Goal: Task Accomplishment & Management: Complete application form

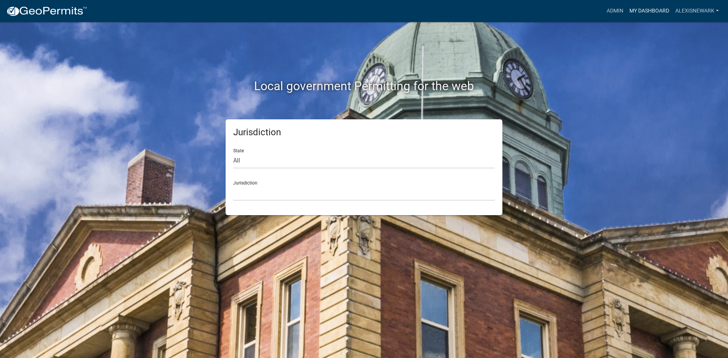
click at [582, 12] on link "My Dashboard" at bounding box center [649, 11] width 46 height 14
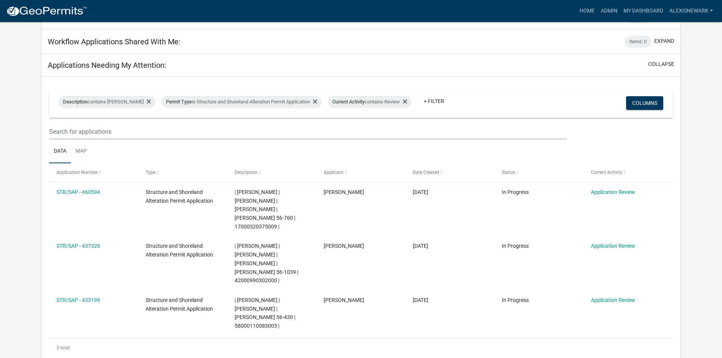
scroll to position [57, 0]
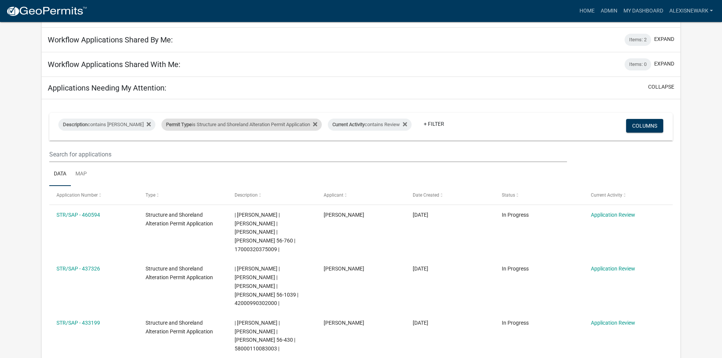
click at [251, 129] on div "Permit Type is Structure and Shoreland Alteration Permit Application" at bounding box center [242, 125] width 160 height 12
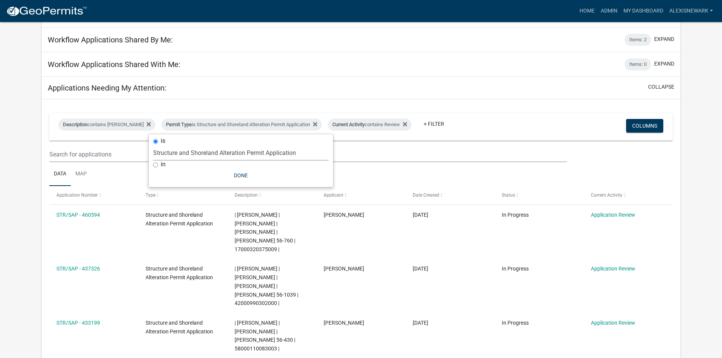
click at [252, 156] on select "Select an option Building Contractor / Excavators (Registration) Building Contr…" at bounding box center [241, 153] width 176 height 16
select select "68d28c81-f724-4f90-9ad3-bed34bf6fb80"
click at [166, 145] on select "Select an option Building Contractor / Excavators (Registration) Building Contr…" at bounding box center [241, 153] width 176 height 16
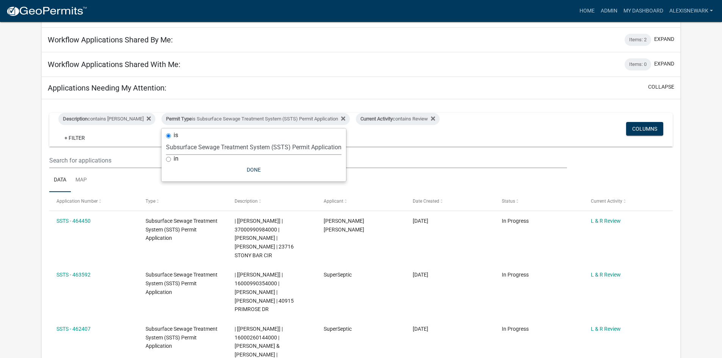
click at [19, 152] on app-user-applications "more_horiz Home Admin My Dashboard alexisnewark Admin Account Logout My Dashboa…" at bounding box center [361, 346] width 722 height 763
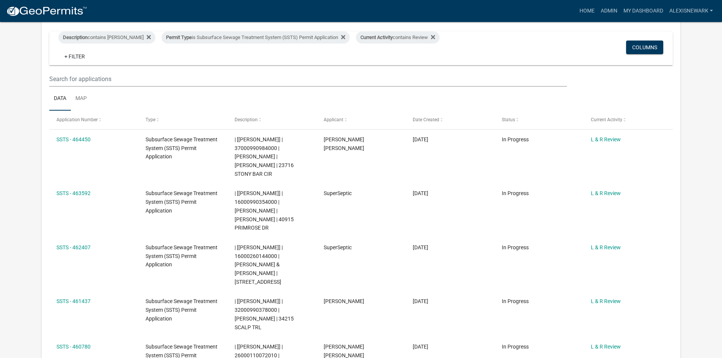
scroll to position [180, 0]
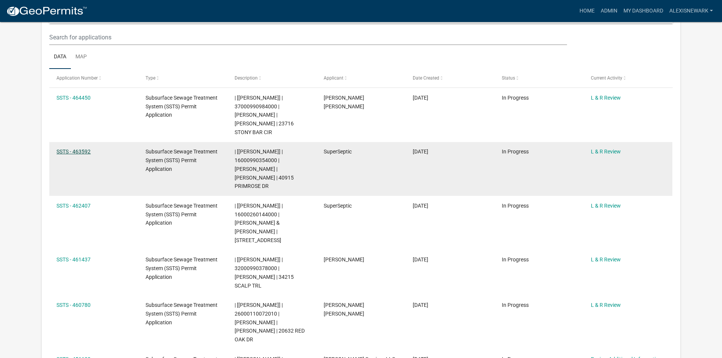
click at [84, 150] on link "SSTS - 463592" at bounding box center [73, 152] width 34 height 6
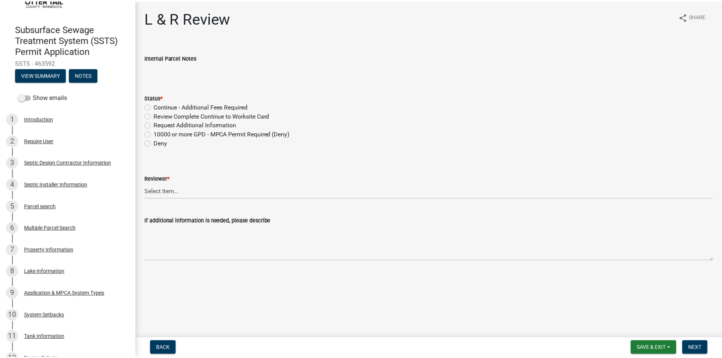
scroll to position [28, 0]
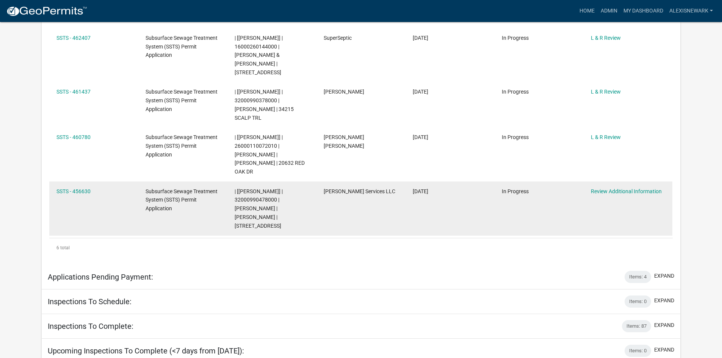
scroll to position [384, 0]
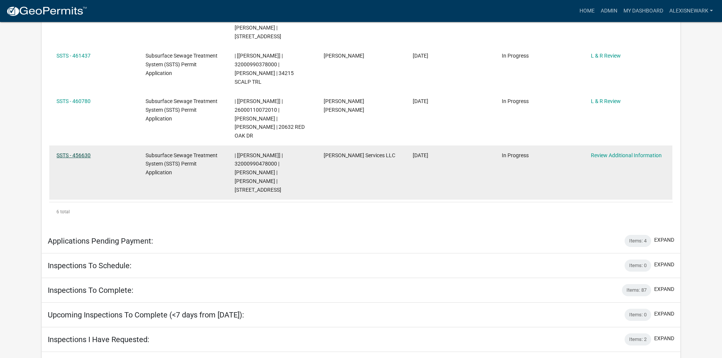
click at [84, 152] on link "SSTS - 456630" at bounding box center [73, 155] width 34 height 6
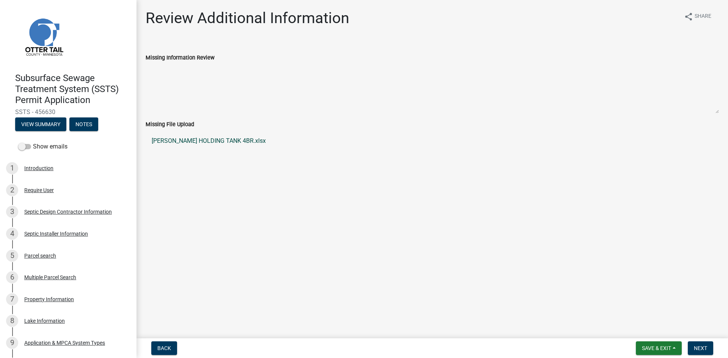
click at [206, 141] on link "MATT CULLEN HOLDING TANK 4BR.xlsx" at bounding box center [432, 141] width 573 height 18
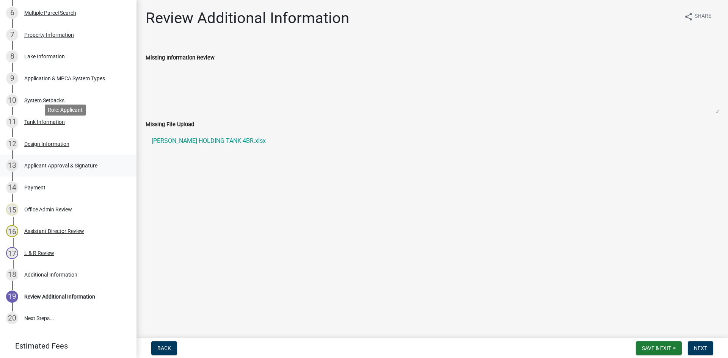
scroll to position [306, 0]
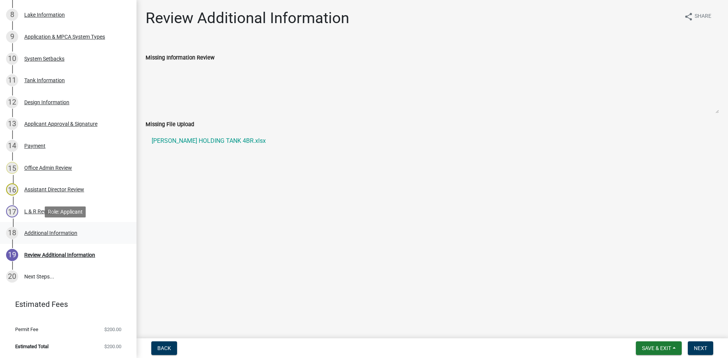
click at [72, 233] on div "Additional Information" at bounding box center [50, 233] width 53 height 5
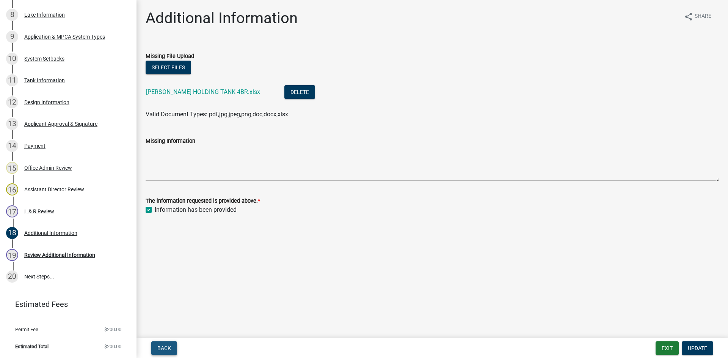
click at [174, 313] on button "Back" at bounding box center [164, 349] width 26 height 14
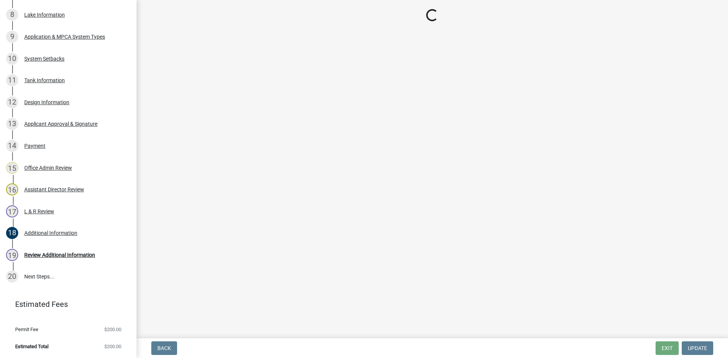
select select "05826fb5-7c18-481d-abe0-188b58e93217"
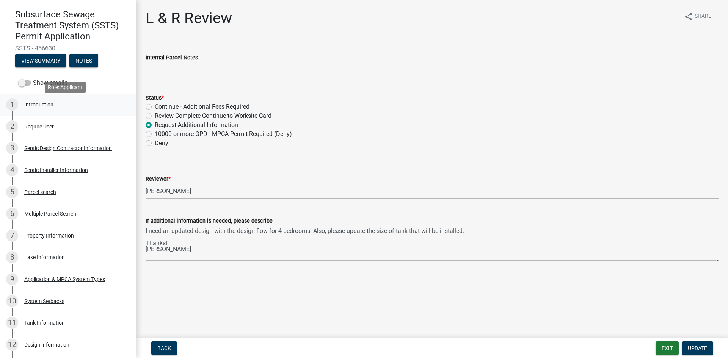
scroll to position [60, 0]
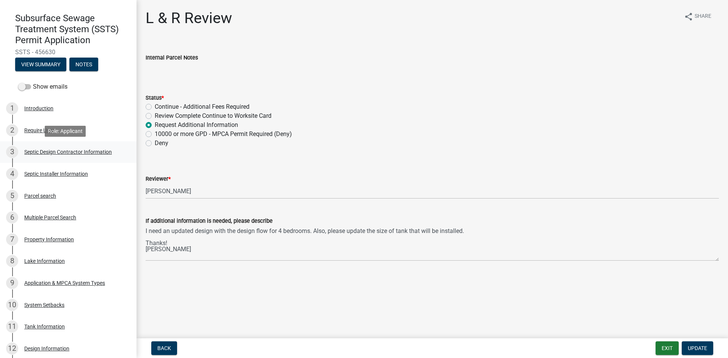
click at [72, 156] on div "3 Septic Design Contractor Information" at bounding box center [65, 152] width 118 height 12
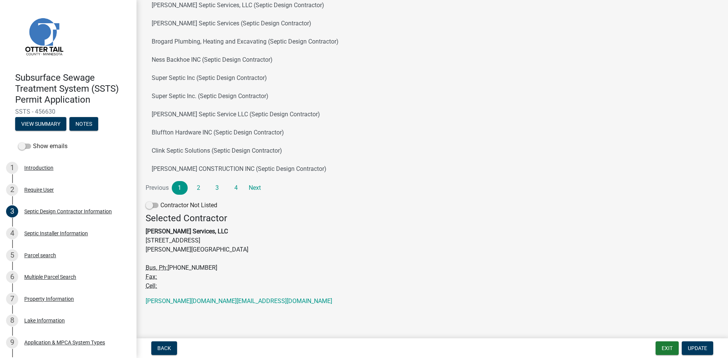
scroll to position [0, 0]
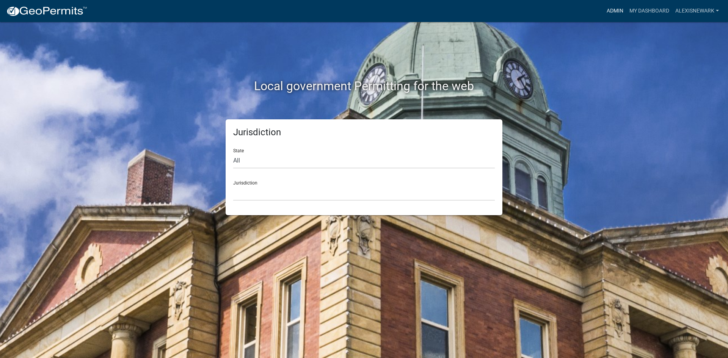
click at [609, 9] on link "Admin" at bounding box center [615, 11] width 23 height 14
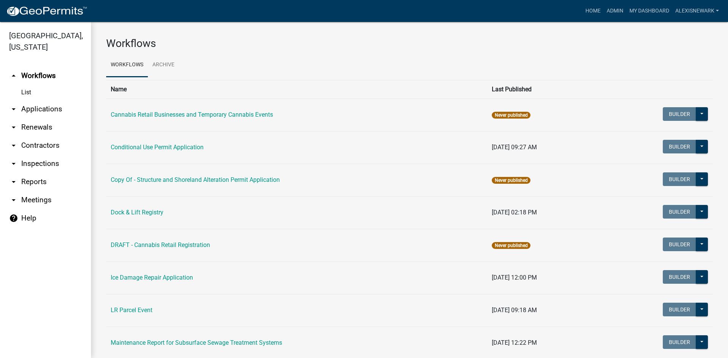
click at [59, 114] on link "arrow_drop_down Applications" at bounding box center [45, 109] width 91 height 18
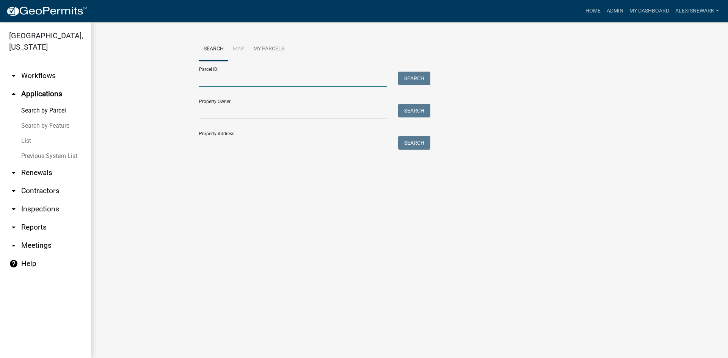
click at [206, 77] on input "Parcel ID:" at bounding box center [293, 80] width 188 height 16
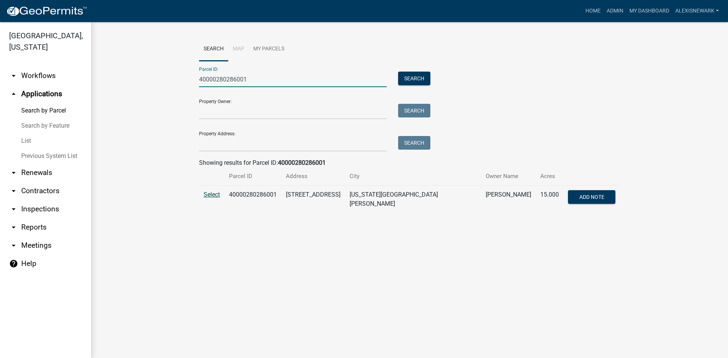
type input "40000280286001"
click at [210, 196] on span "Select" at bounding box center [212, 194] width 16 height 7
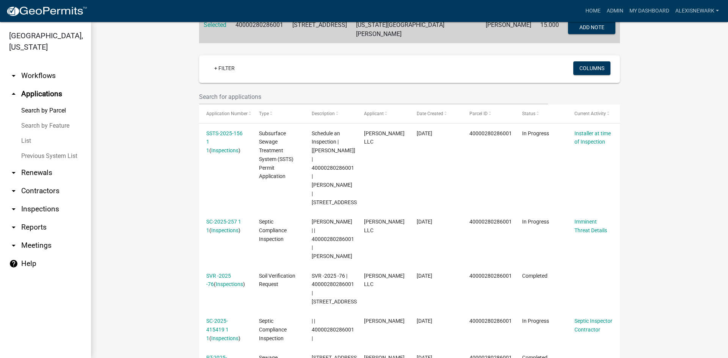
scroll to position [199, 0]
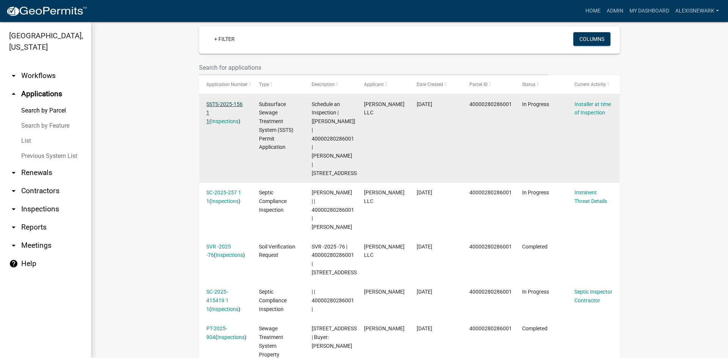
click at [237, 102] on link "SSTS-2025-156 1 1" at bounding box center [224, 113] width 36 height 24
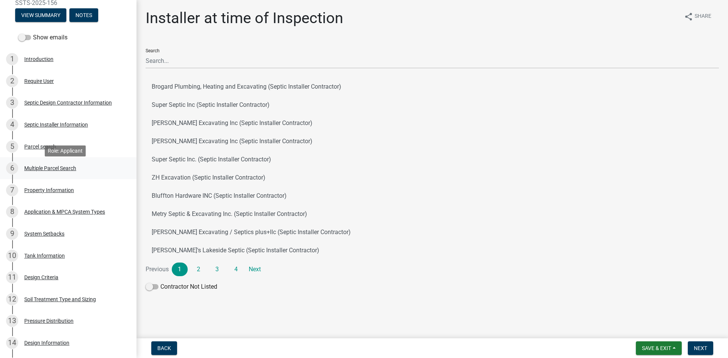
scroll to position [114, 0]
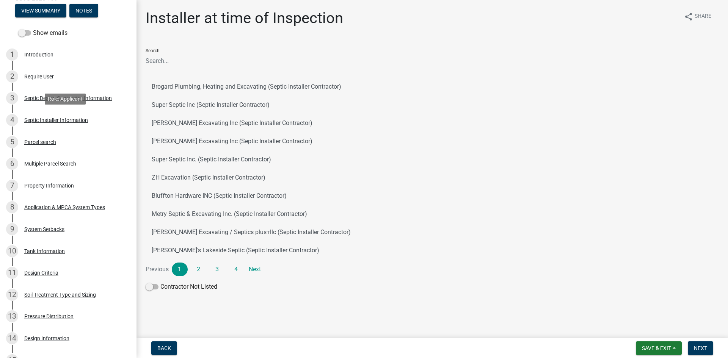
click at [84, 119] on div "Septic Installer Information" at bounding box center [56, 120] width 64 height 5
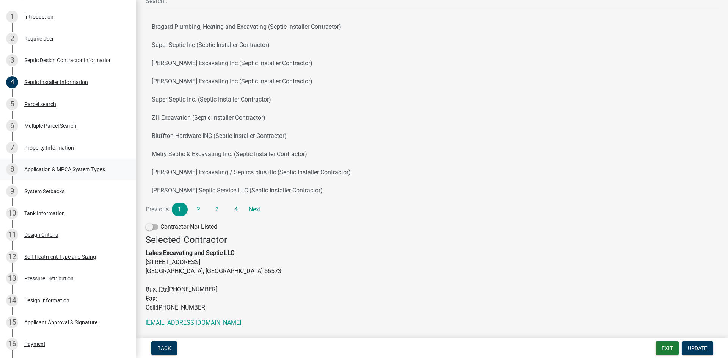
scroll to position [44, 0]
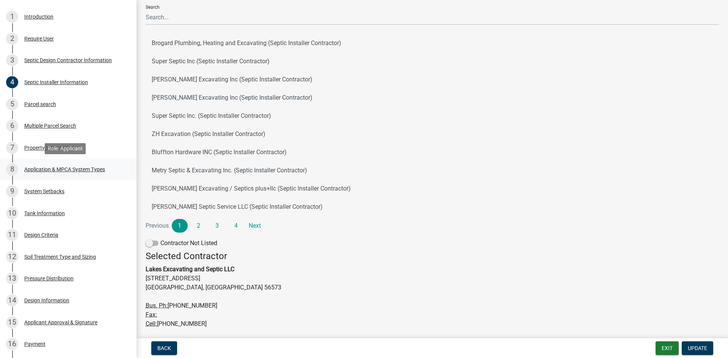
drag, startPoint x: 69, startPoint y: 166, endPoint x: 77, endPoint y: 165, distance: 8.4
click at [70, 166] on div "8 Application & MPCA System Types" at bounding box center [65, 169] width 118 height 12
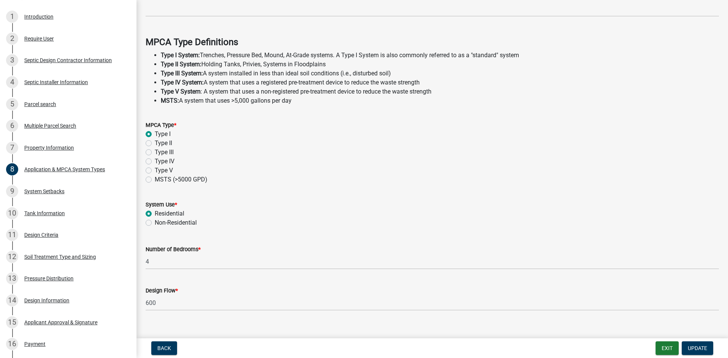
scroll to position [204, 0]
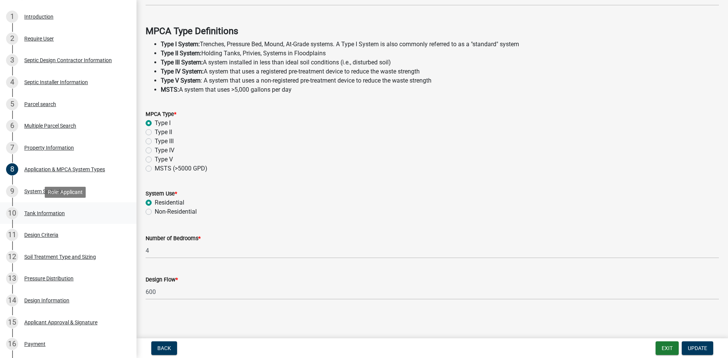
click at [47, 215] on div "Tank Information" at bounding box center [44, 213] width 41 height 5
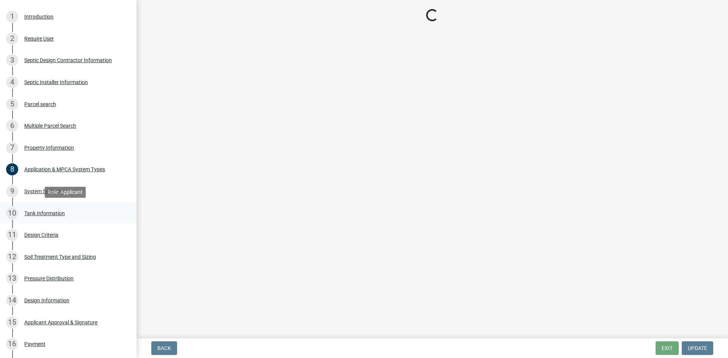
scroll to position [0, 0]
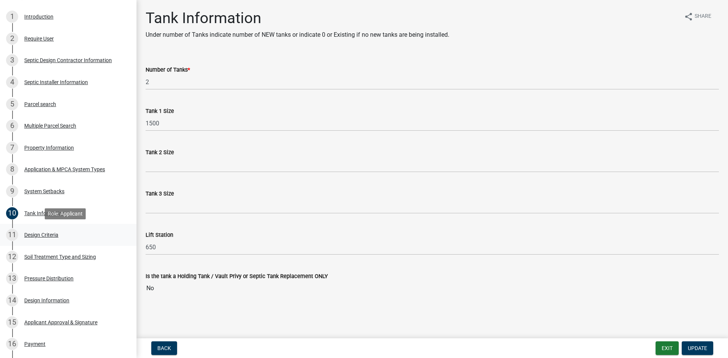
click at [75, 240] on div "11 Design Criteria" at bounding box center [65, 235] width 118 height 12
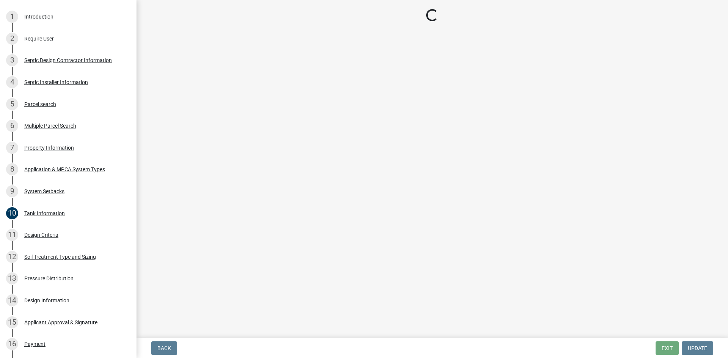
select select "48244220-b2d5-4708-94fb-eec21d20ddbb"
select select "4229e383-8b85-4b32-ab4b-b432a830edeb"
select select "45db2b75-262a-4f3c-9010-aae25997cba1"
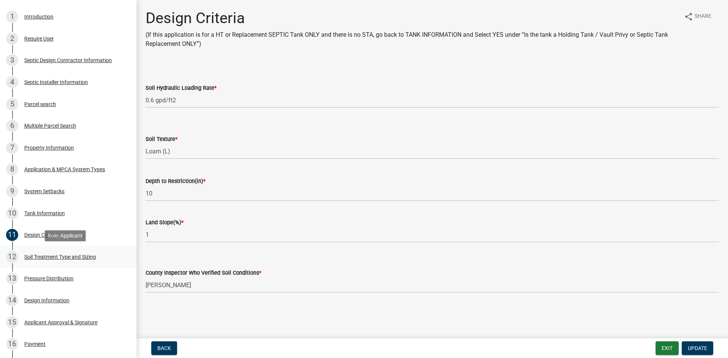
click at [66, 255] on div "Soil Treatment Type and Sizing" at bounding box center [60, 256] width 72 height 5
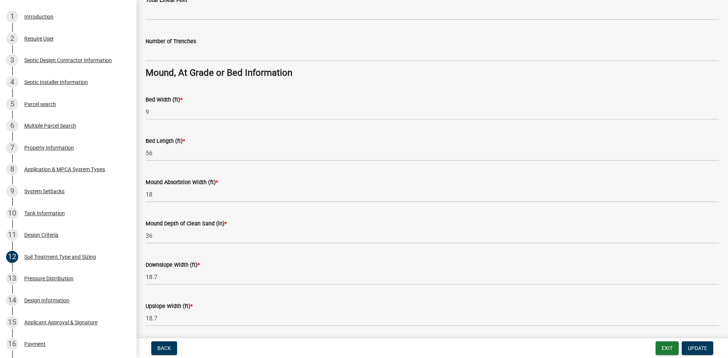
scroll to position [512, 0]
click at [119, 237] on link "11 Design Criteria" at bounding box center [68, 235] width 136 height 22
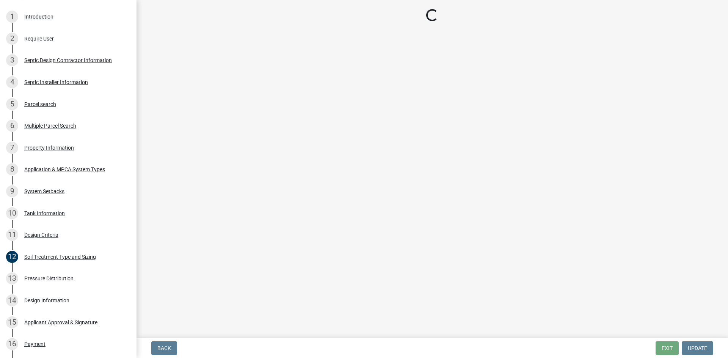
select select "48244220-b2d5-4708-94fb-eec21d20ddbb"
select select "4229e383-8b85-4b32-ab4b-b432a830edeb"
select select "45db2b75-262a-4f3c-9010-aae25997cba1"
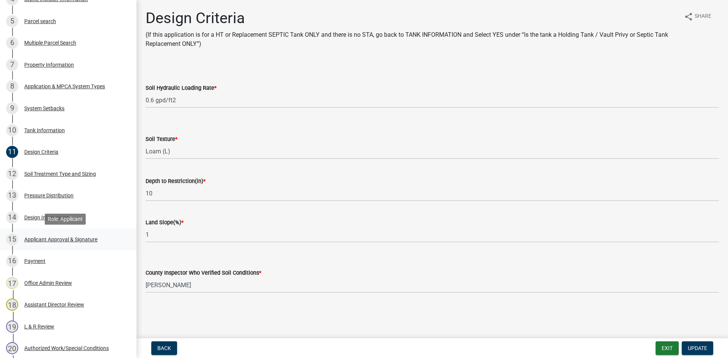
scroll to position [246, 0]
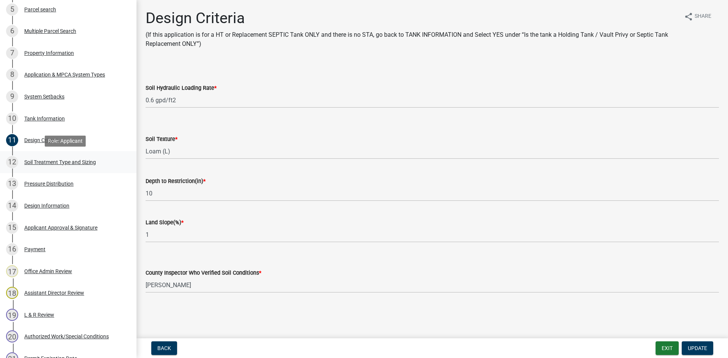
click at [91, 157] on div "12 Soil Treatment Type and Sizing" at bounding box center [65, 162] width 118 height 12
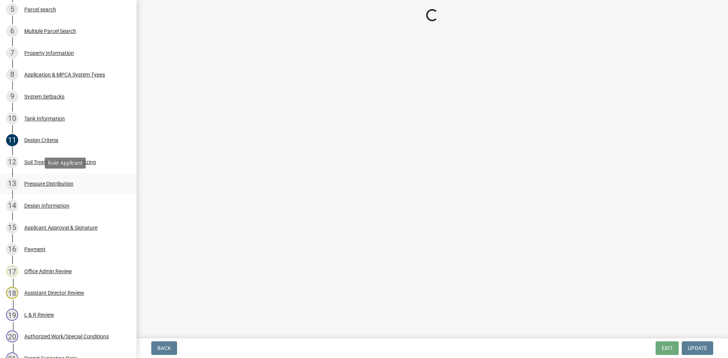
click at [77, 183] on div "13 Pressure Distribution" at bounding box center [65, 184] width 118 height 12
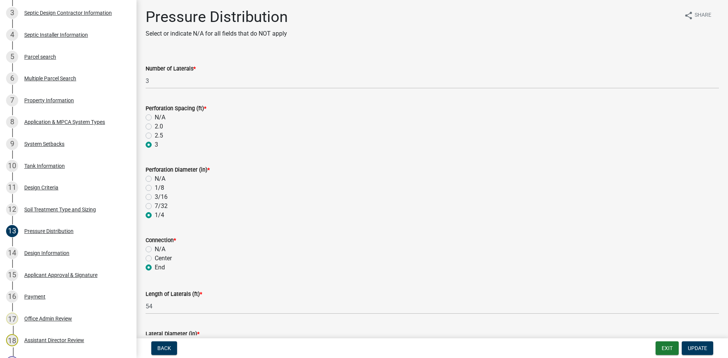
scroll to position [0, 0]
click at [74, 207] on div "Soil Treatment Type and Sizing" at bounding box center [60, 209] width 72 height 5
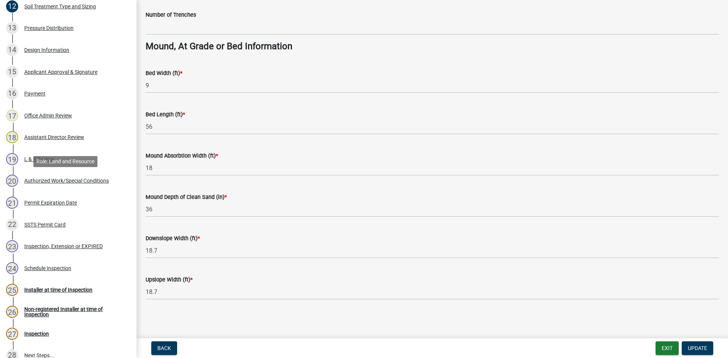
scroll to position [408, 0]
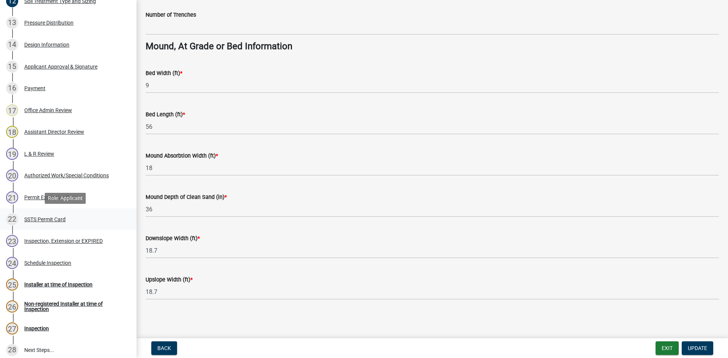
click at [89, 221] on div "22 SSTS Permit Card" at bounding box center [65, 219] width 118 height 12
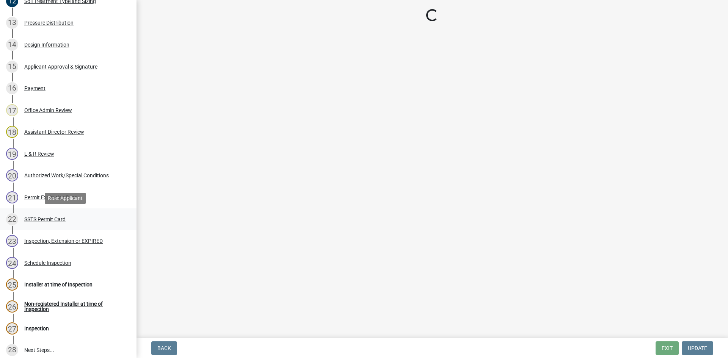
scroll to position [0, 0]
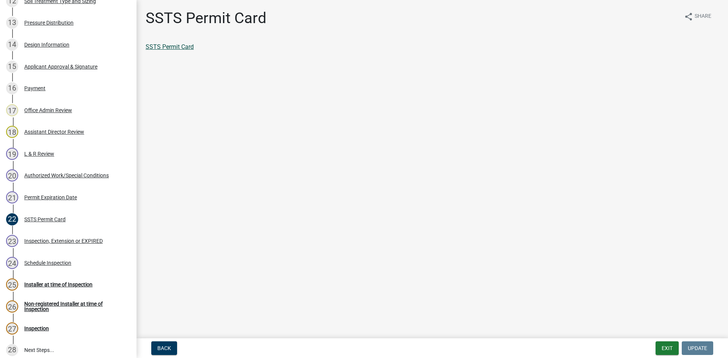
click at [191, 49] on link "SSTS Permit Card" at bounding box center [170, 46] width 48 height 7
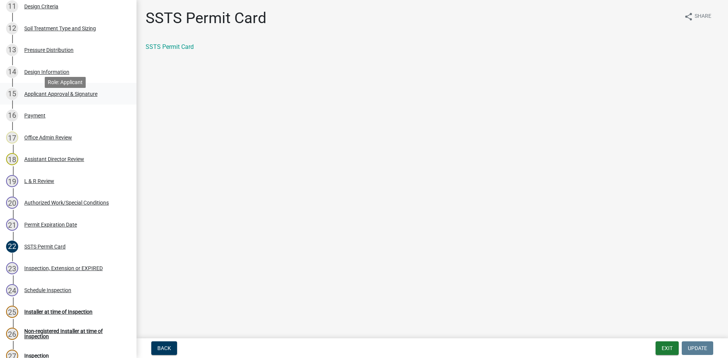
scroll to position [370, 0]
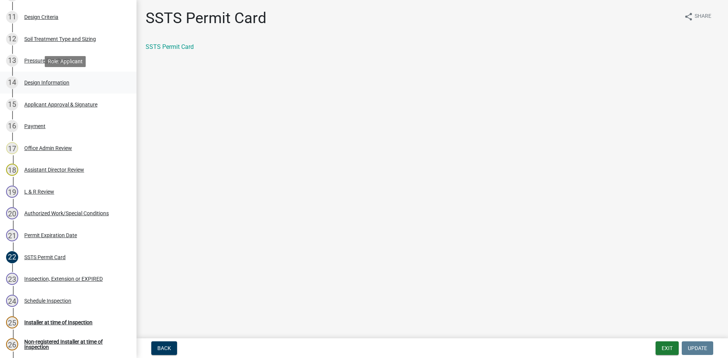
click at [49, 83] on div "Design Information" at bounding box center [46, 82] width 45 height 5
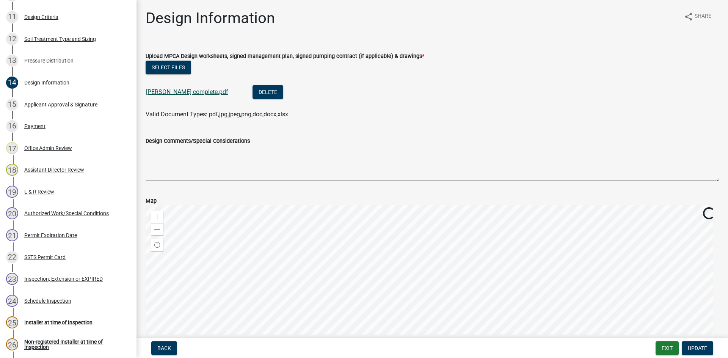
click at [165, 93] on link "[PERSON_NAME] complete.pdf" at bounding box center [187, 91] width 82 height 7
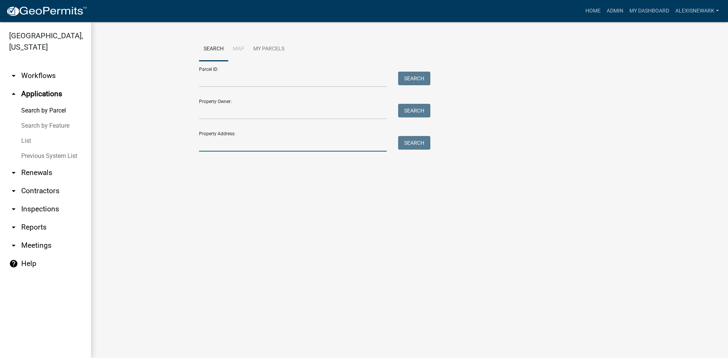
click at [269, 141] on input "Property Address:" at bounding box center [293, 144] width 188 height 16
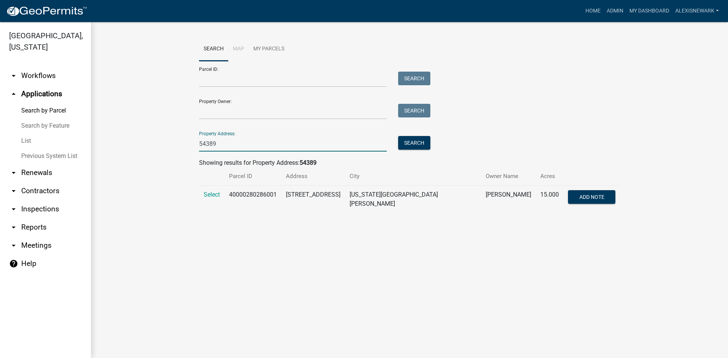
type input "54389"
click at [207, 191] on td "Select" at bounding box center [211, 200] width 25 height 28
click at [208, 193] on span "Select" at bounding box center [212, 194] width 16 height 7
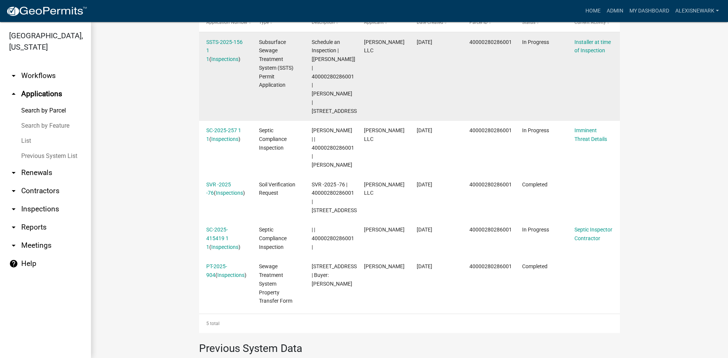
scroll to position [199, 0]
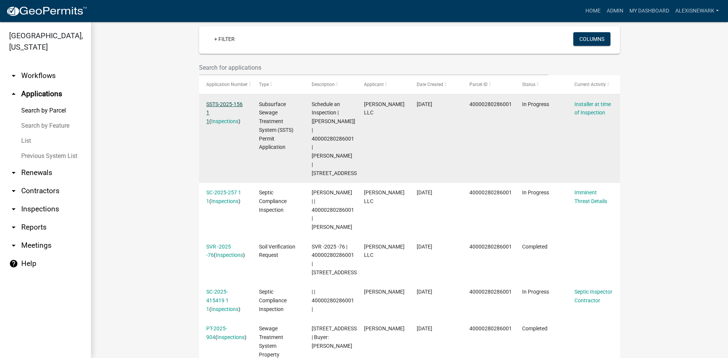
click at [219, 102] on link "SSTS-2025-156 1 1" at bounding box center [224, 113] width 36 height 24
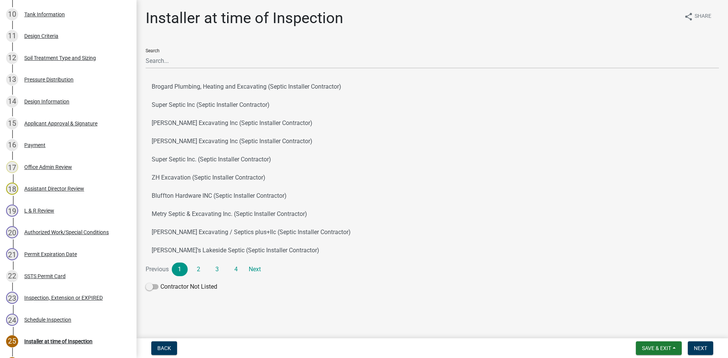
scroll to position [341, 0]
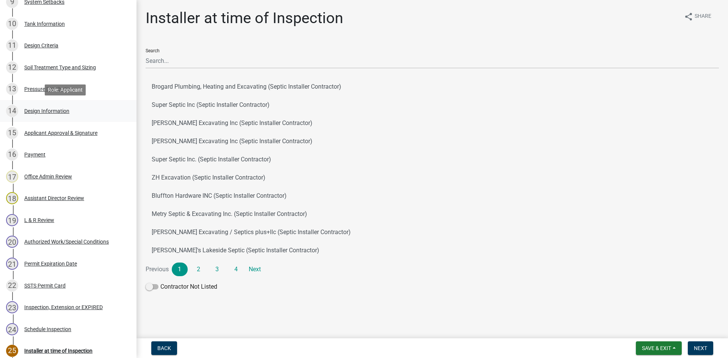
click at [80, 108] on div "14 Design Information" at bounding box center [65, 111] width 118 height 12
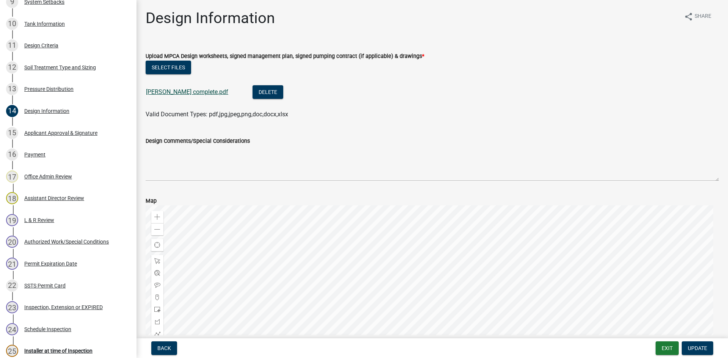
click at [182, 90] on link "Forman complete.pdf" at bounding box center [187, 91] width 82 height 7
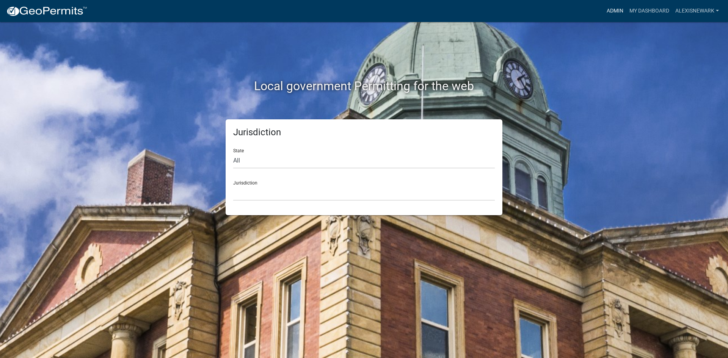
click at [619, 9] on link "Admin" at bounding box center [615, 11] width 23 height 14
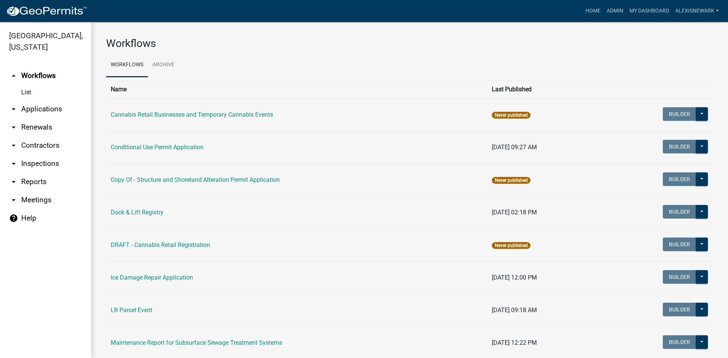
click at [71, 107] on link "arrow_drop_down Applications" at bounding box center [45, 109] width 91 height 18
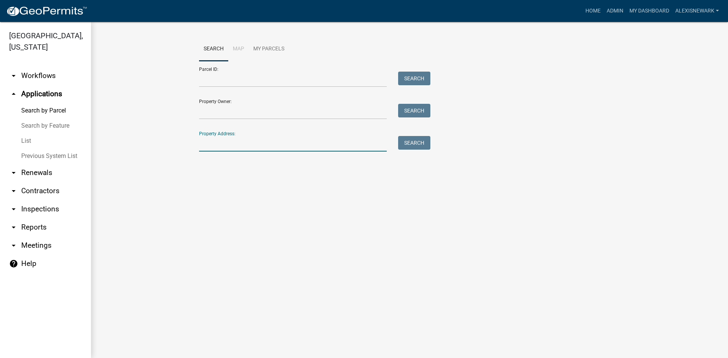
click at [229, 147] on input "Property Address:" at bounding box center [293, 144] width 188 height 16
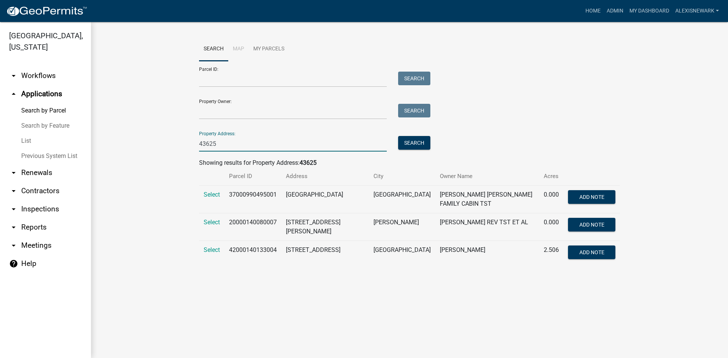
type input "43625"
click at [216, 214] on td "Select" at bounding box center [211, 227] width 25 height 28
click at [216, 215] on td "Select" at bounding box center [211, 227] width 25 height 28
click at [213, 221] on span "Select" at bounding box center [212, 222] width 16 height 7
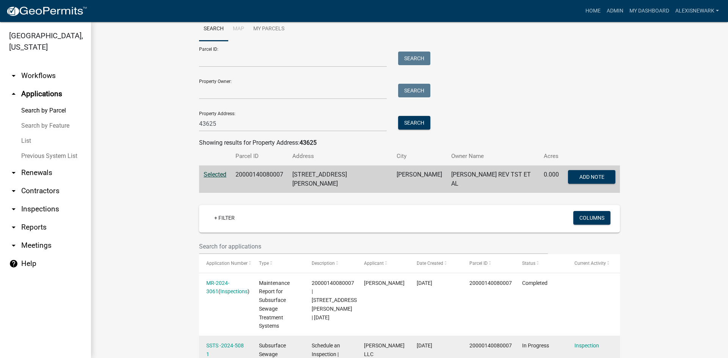
scroll to position [133, 0]
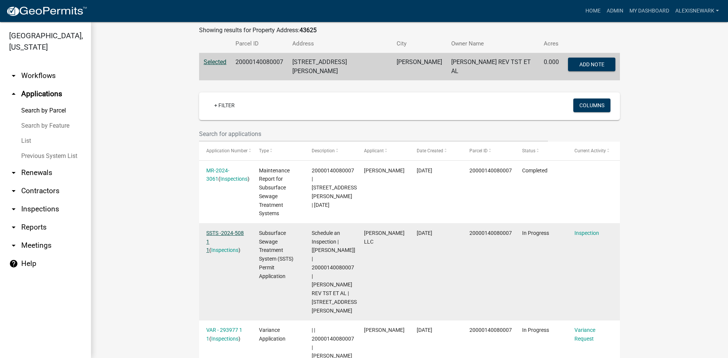
click at [237, 230] on link "SSTS -2024-508 1 1" at bounding box center [225, 242] width 38 height 24
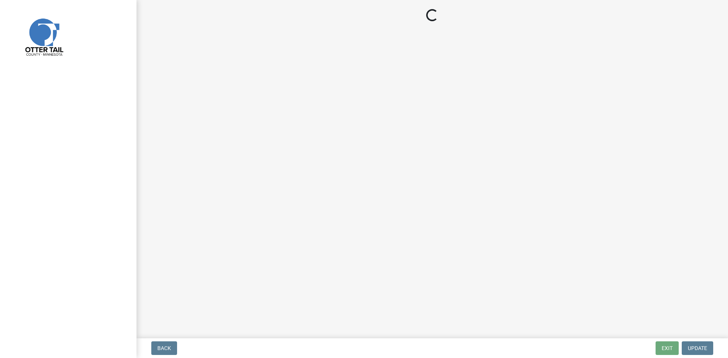
select select "710d5f49-2663-4e73-9718-d0c4e189f5ed"
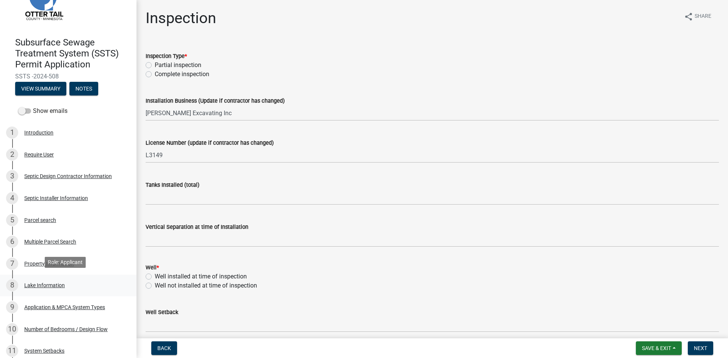
scroll to position [38, 0]
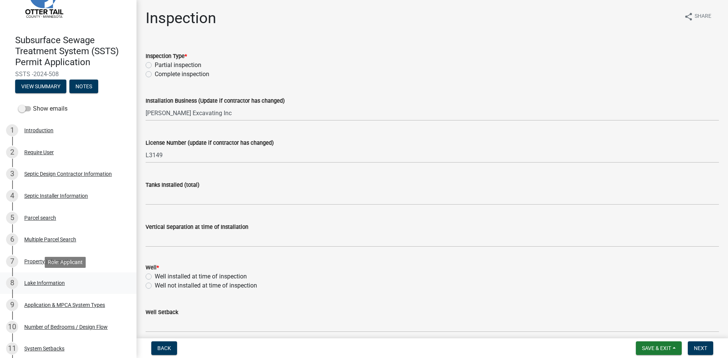
click at [73, 279] on div "8 Lake Information" at bounding box center [65, 283] width 118 height 12
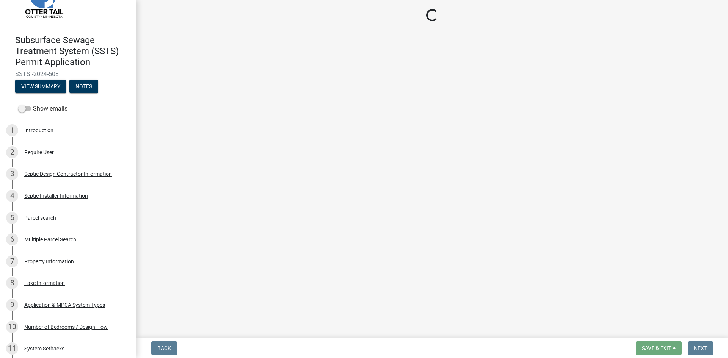
select select "3119cf26-29bf-4f57-8286-5f0977555fa3"
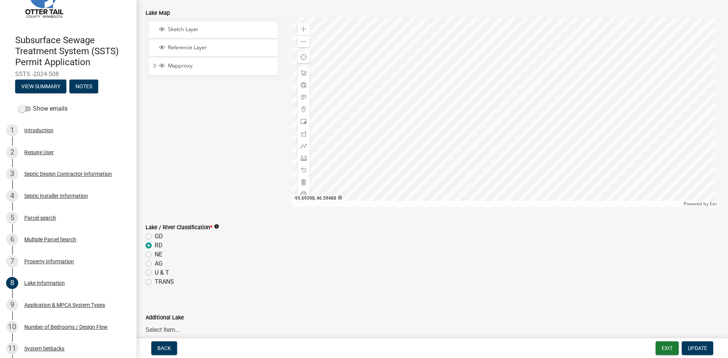
scroll to position [89, 0]
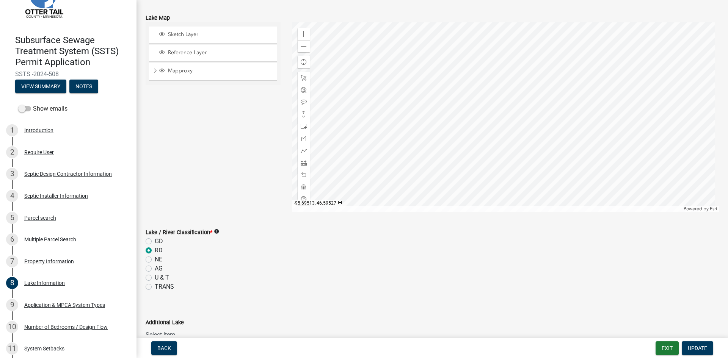
click at [498, 114] on div at bounding box center [505, 117] width 427 height 190
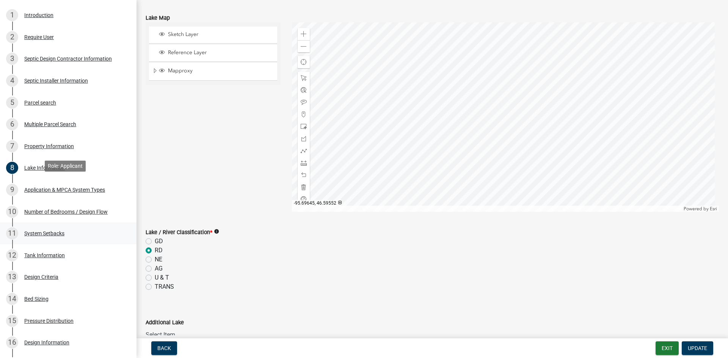
scroll to position [180, 0]
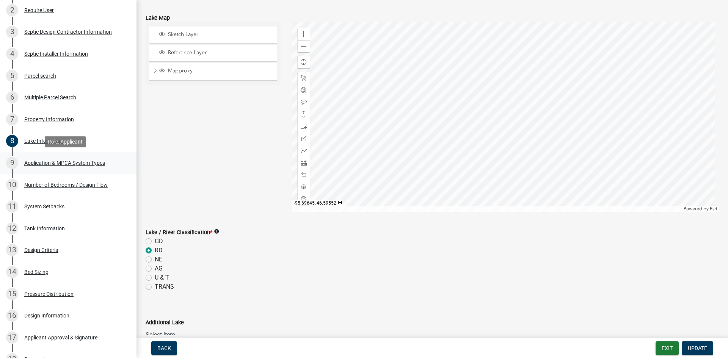
click at [102, 171] on link "9 Application & MPCA System Types" at bounding box center [68, 163] width 136 height 22
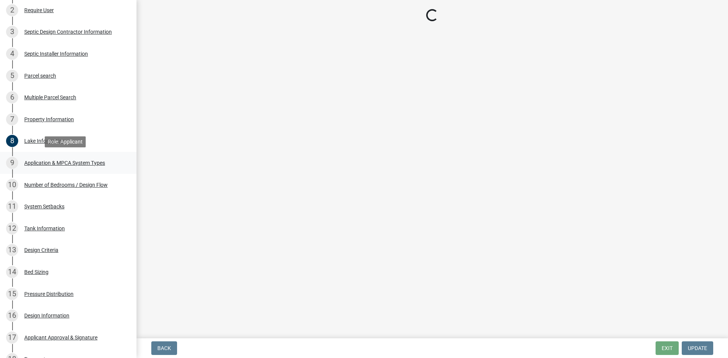
select select "209501ee-105c-40ea-9005-7ac0ec8342cf"
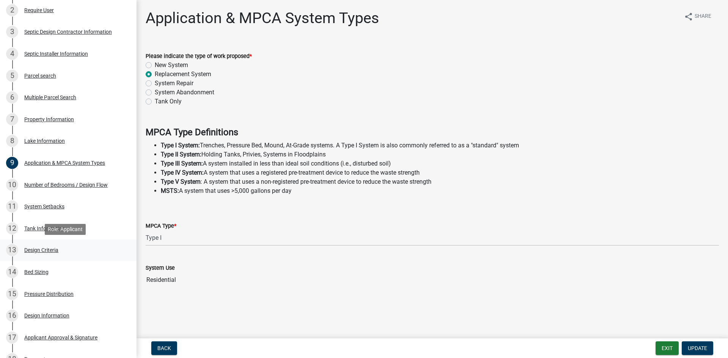
click at [91, 249] on div "13 Design Criteria" at bounding box center [65, 250] width 118 height 12
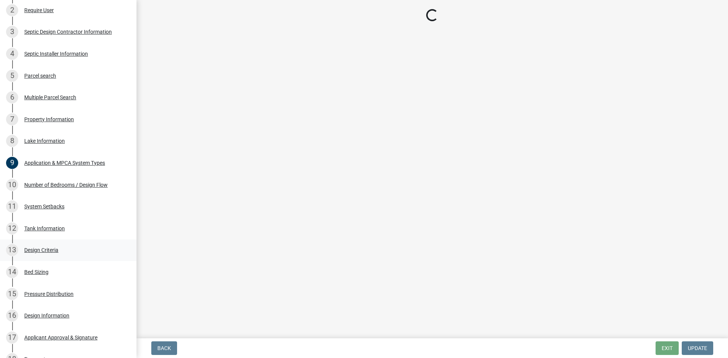
select select "eaa6e4cf-be76-4366-bfe5-e87acfaaf3f4"
select select "48b77c43-c0ca-4757-a1b1-e2e69db0f822"
select select "45db2b75-262a-4f3c-9010-aae25997cba1"
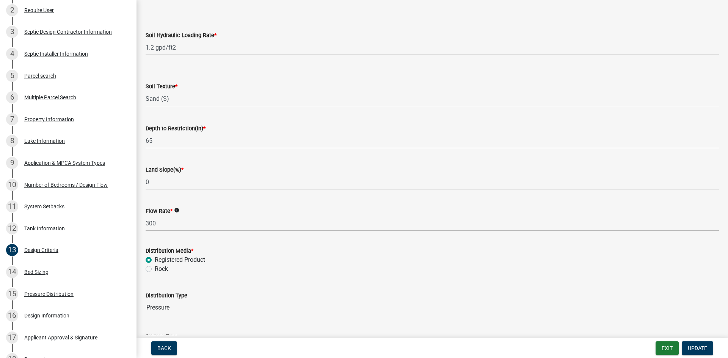
scroll to position [28, 0]
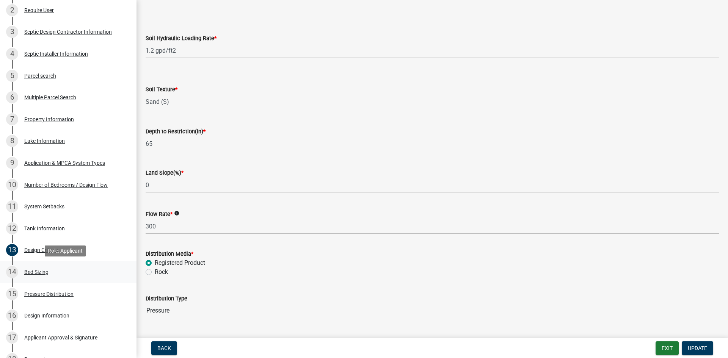
click at [110, 270] on div "14 Bed Sizing" at bounding box center [65, 272] width 118 height 12
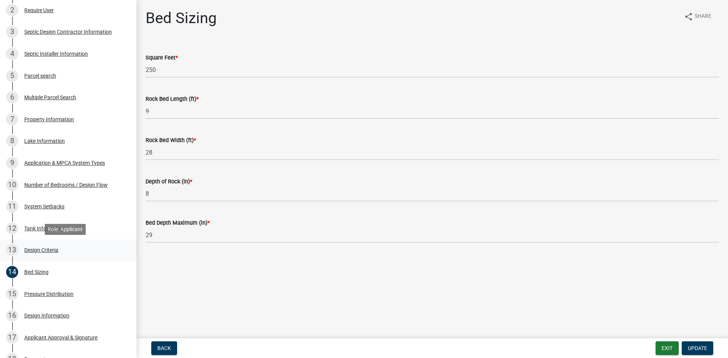
click at [103, 245] on div "13 Design Criteria" at bounding box center [65, 250] width 118 height 12
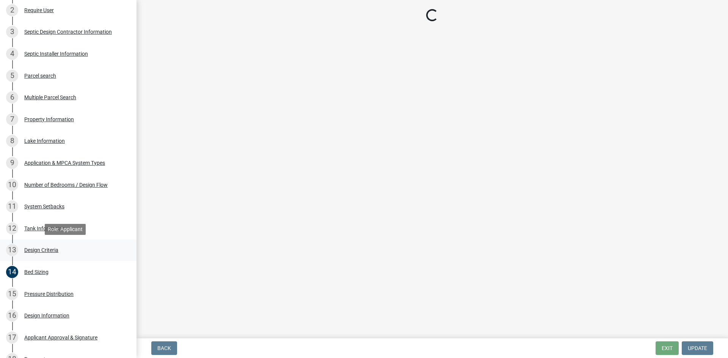
select select "eaa6e4cf-be76-4366-bfe5-e87acfaaf3f4"
select select "48b77c43-c0ca-4757-a1b1-e2e69db0f822"
select select "45db2b75-262a-4f3c-9010-aae25997cba1"
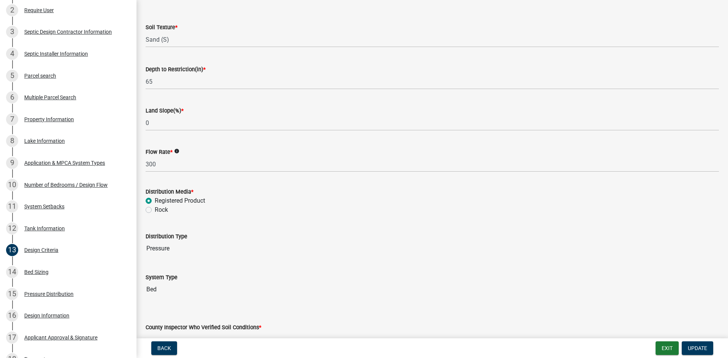
scroll to position [139, 0]
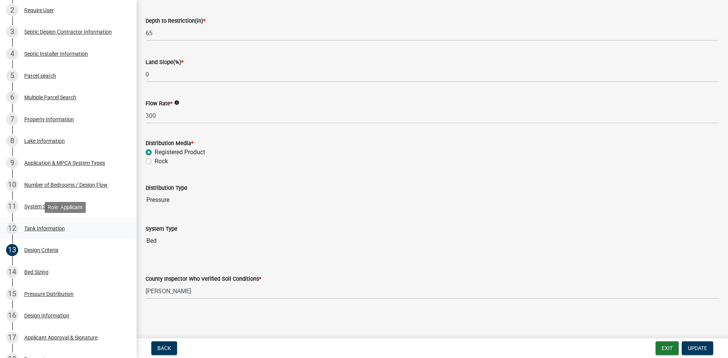
click at [100, 230] on div "12 Tank Information" at bounding box center [65, 229] width 118 height 12
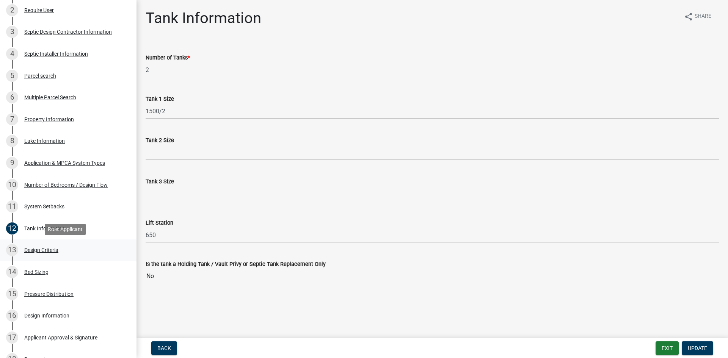
click at [89, 253] on div "13 Design Criteria" at bounding box center [65, 250] width 118 height 12
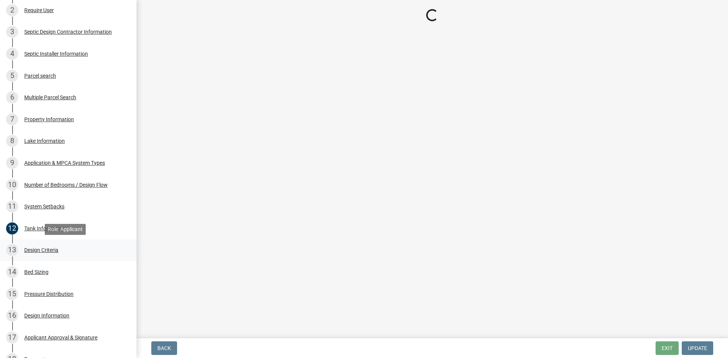
select select "eaa6e4cf-be76-4366-bfe5-e87acfaaf3f4"
select select "48b77c43-c0ca-4757-a1b1-e2e69db0f822"
select select "45db2b75-262a-4f3c-9010-aae25997cba1"
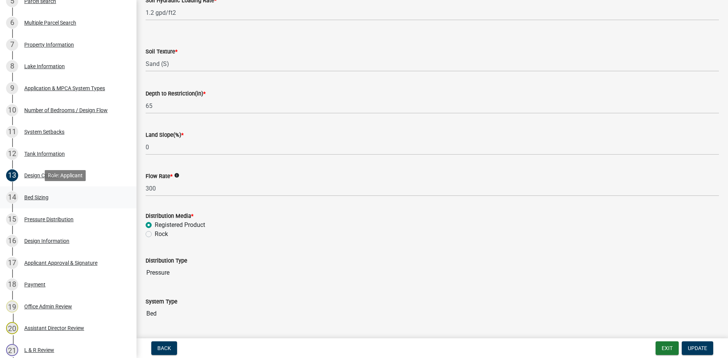
scroll to position [256, 0]
click at [99, 218] on div "15 Pressure Distribution" at bounding box center [65, 218] width 118 height 12
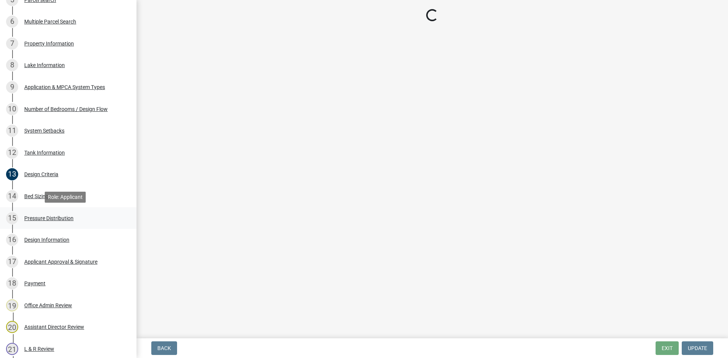
select select "74d7aa93-538e-4f6e-b696-d3062d6fe6d3"
select select "ada41b0d-95ca-4e49-9e06-657c4d7e075d"
select select "1c012e1c-0f54-4963-840e-70717ba90659"
select select "7bf3d0f8-f17a-4459-a4f0-7b074ac2df2e"
select select "13340f93-8dae-42c6-97e8-561478ba750b"
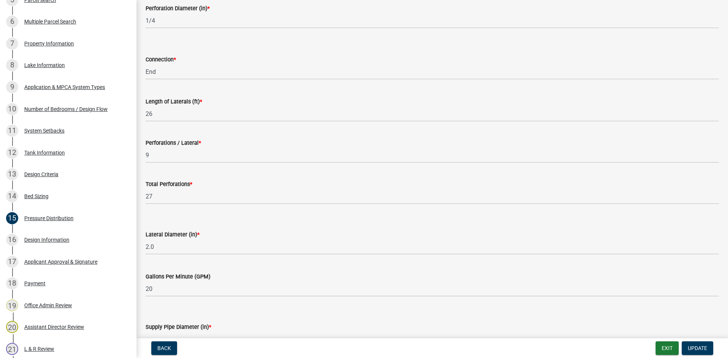
scroll to position [240, 0]
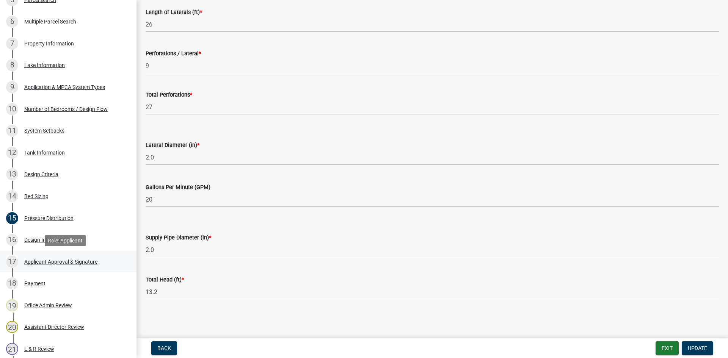
click at [104, 257] on div "17 Applicant Approval & Signature" at bounding box center [65, 262] width 118 height 12
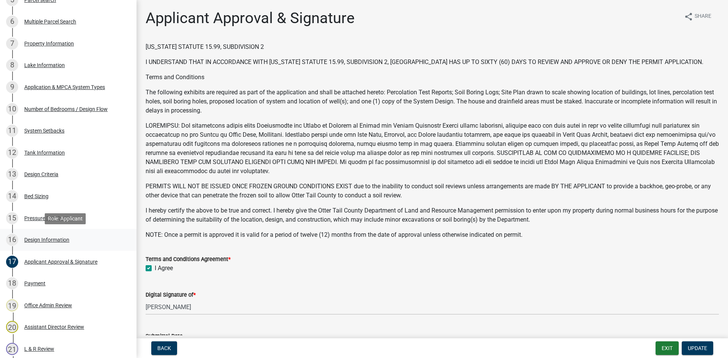
click at [99, 243] on div "16 Design Information" at bounding box center [65, 240] width 118 height 12
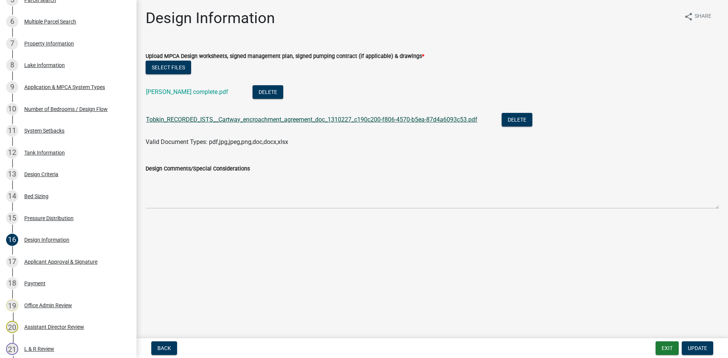
click at [183, 122] on link "Tobkin_RECORDED_ISTS__Cartway_encroachment_agreement_doc_1310227_c190c200-f806-…" at bounding box center [311, 119] width 331 height 7
click at [176, 88] on div "Tobkin complete.pdf" at bounding box center [193, 93] width 94 height 16
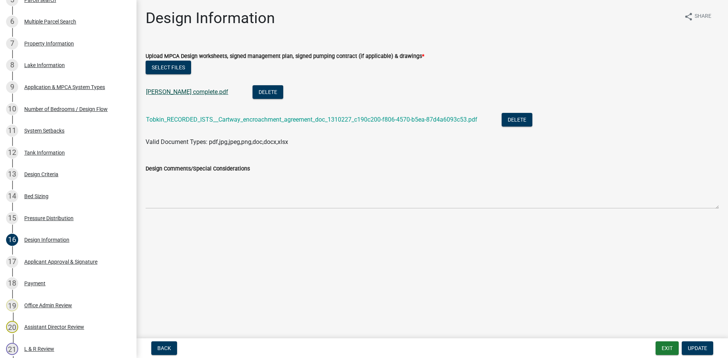
click at [177, 93] on link "Tobkin complete.pdf" at bounding box center [187, 91] width 82 height 7
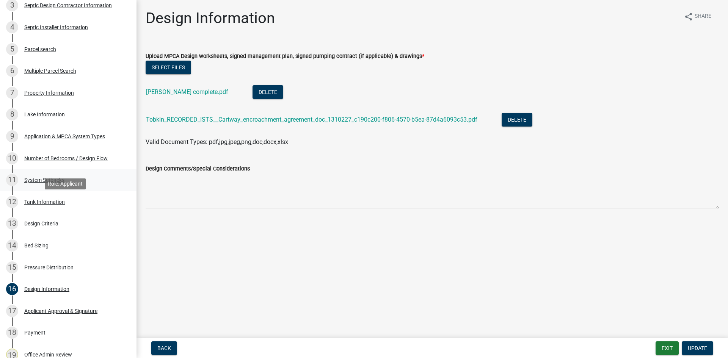
scroll to position [190, 0]
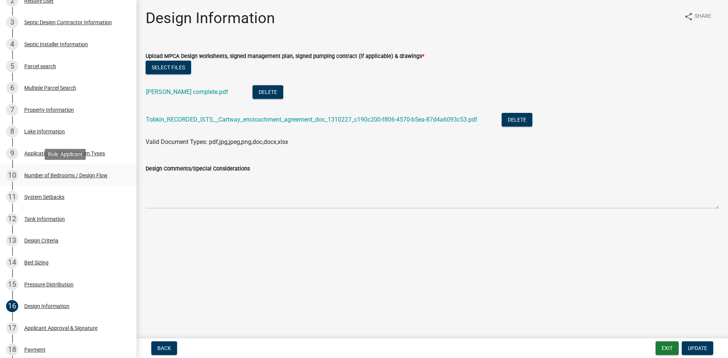
click at [59, 180] on div "10 Number of Bedrooms / Design Flow" at bounding box center [65, 175] width 118 height 12
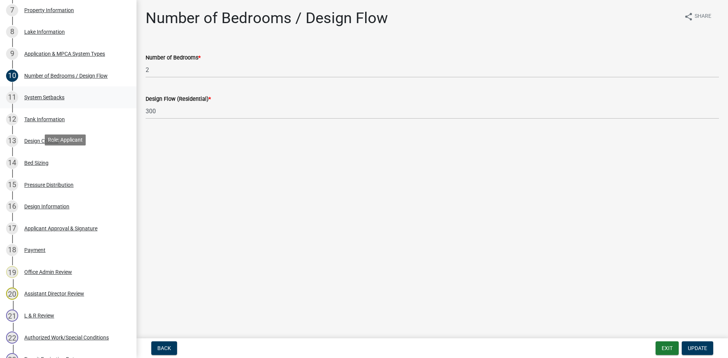
scroll to position [265, 0]
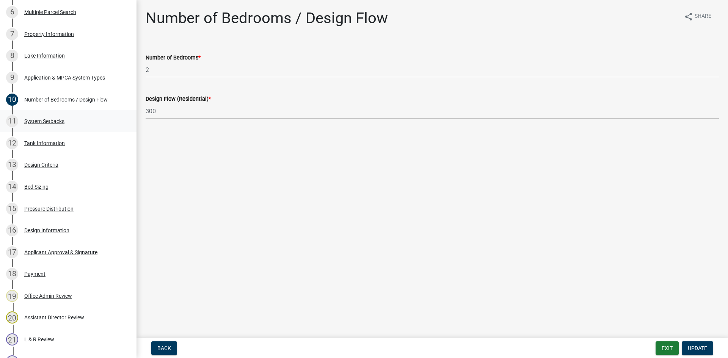
click at [58, 122] on div "System Setbacks" at bounding box center [44, 121] width 40 height 5
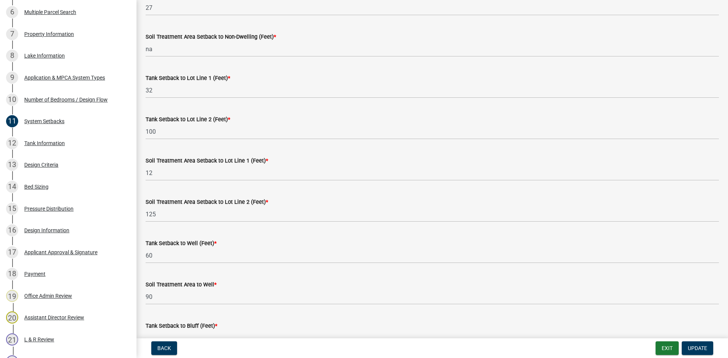
scroll to position [246, 0]
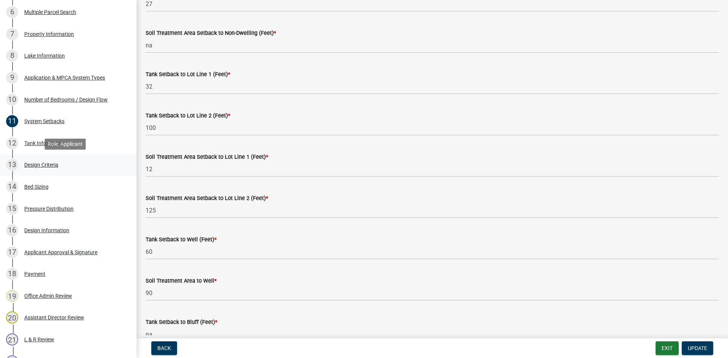
click at [106, 167] on div "13 Design Criteria" at bounding box center [65, 165] width 118 height 12
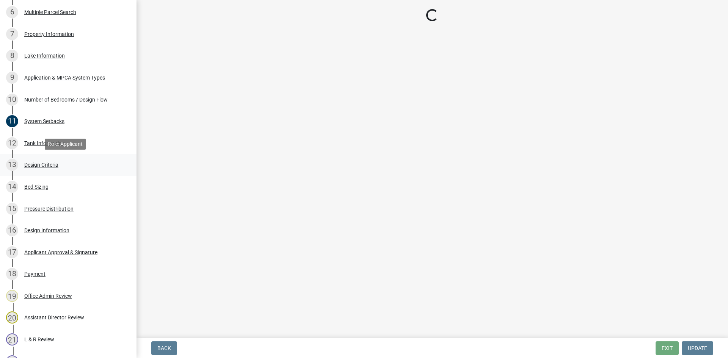
scroll to position [0, 0]
select select "eaa6e4cf-be76-4366-bfe5-e87acfaaf3f4"
select select "48b77c43-c0ca-4757-a1b1-e2e69db0f822"
select select "45db2b75-262a-4f3c-9010-aae25997cba1"
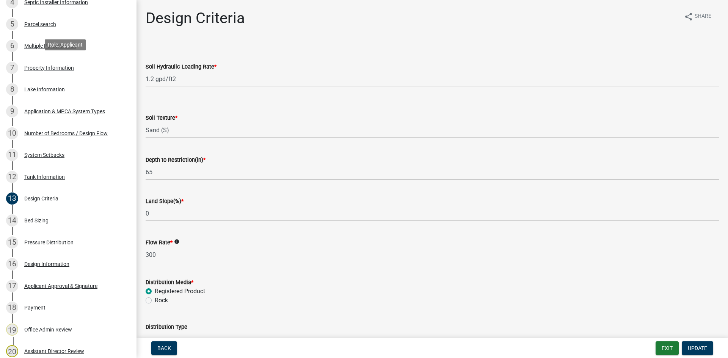
scroll to position [218, 0]
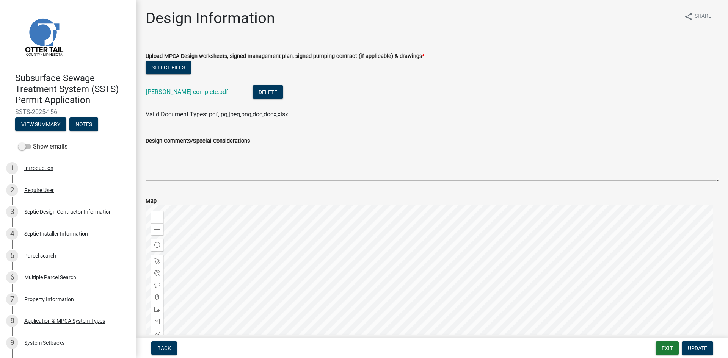
scroll to position [341, 0]
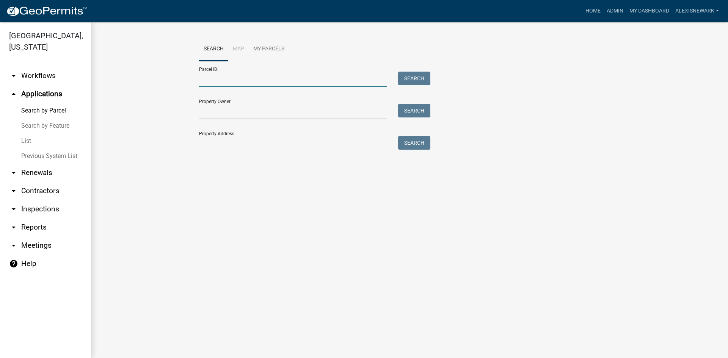
click at [235, 77] on input "Parcel ID:" at bounding box center [293, 80] width 188 height 16
click at [223, 141] on input "Property Address:" at bounding box center [293, 144] width 188 height 16
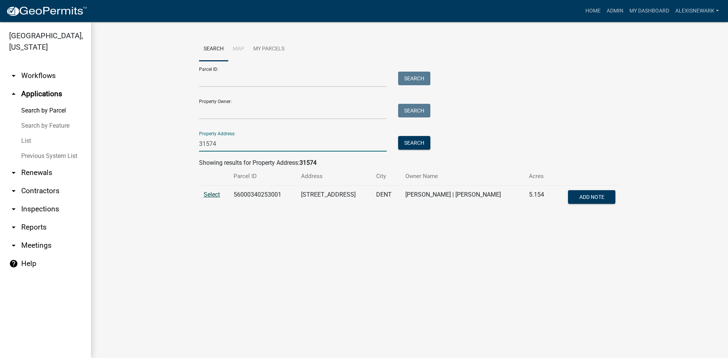
type input "31574"
click at [216, 193] on span "Select" at bounding box center [212, 194] width 16 height 7
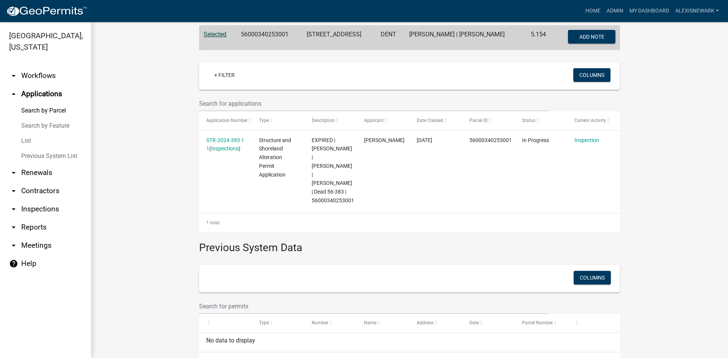
scroll to position [161, 0]
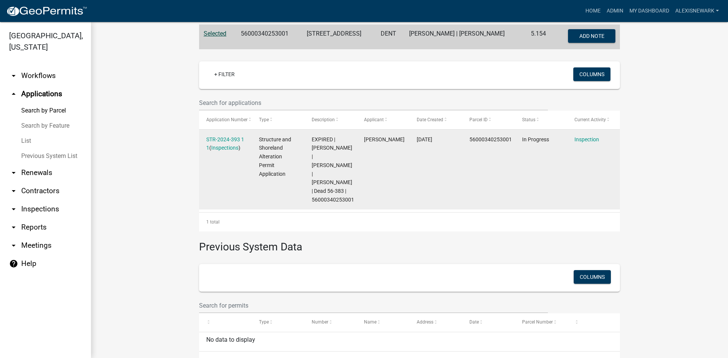
click at [218, 143] on div "STR-2024-393 1 1 ( Inspections )" at bounding box center [225, 143] width 38 height 17
click at [220, 140] on link "STR-2024-393 1 1" at bounding box center [225, 143] width 38 height 15
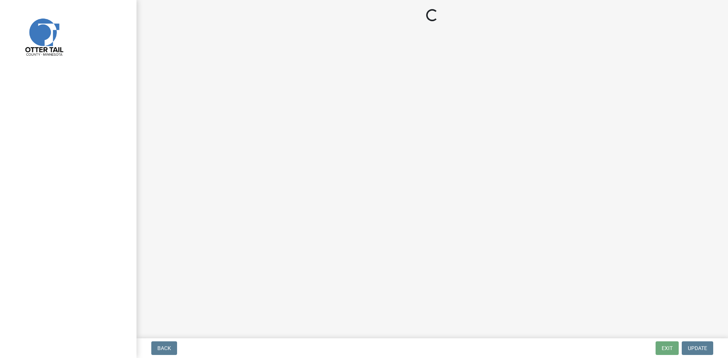
select select "710d5f49-2663-4e73-9718-d0c4e189f5ed"
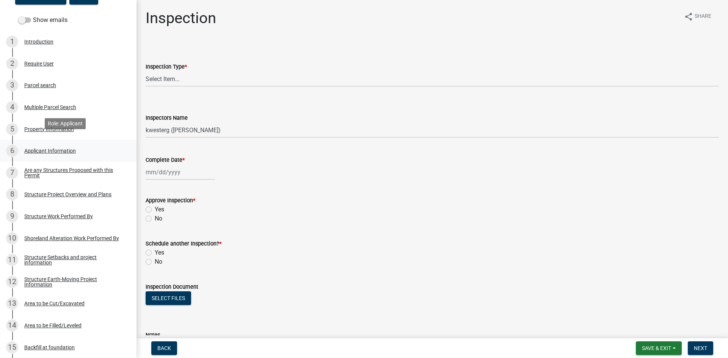
scroll to position [133, 0]
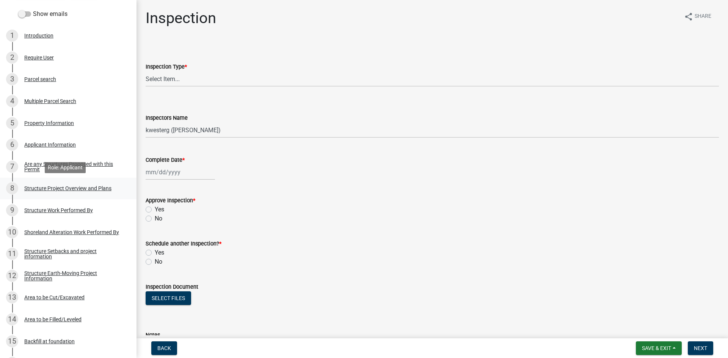
click at [107, 186] on div "Structure Project Overview and Plans" at bounding box center [67, 188] width 87 height 5
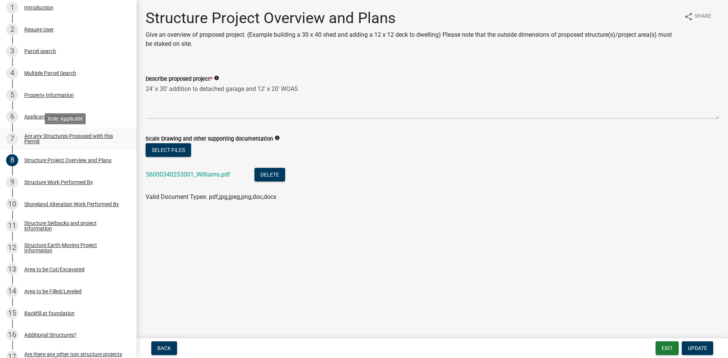
scroll to position [161, 0]
click at [190, 173] on link "56000340253001_Williams.pdf" at bounding box center [188, 174] width 84 height 7
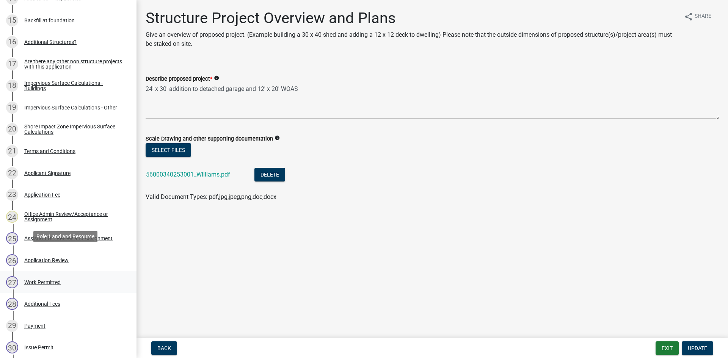
scroll to position [464, 0]
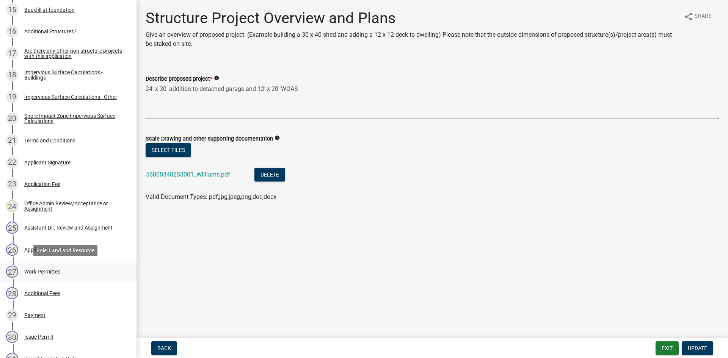
click at [76, 273] on div "27 Work Permitted" at bounding box center [65, 272] width 118 height 12
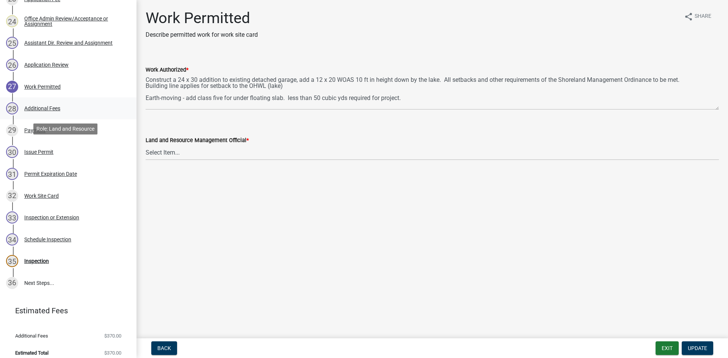
scroll to position [656, 0]
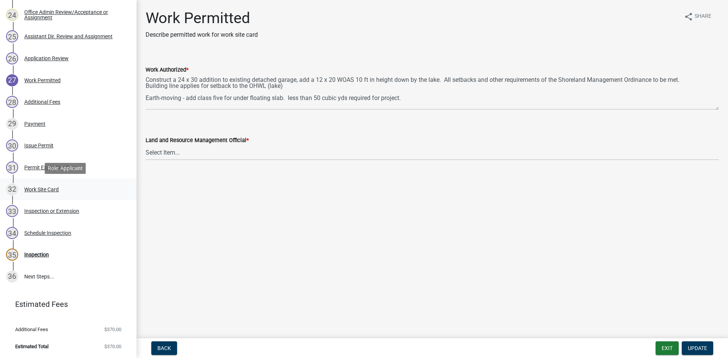
click at [78, 195] on div "32 Work Site Card" at bounding box center [65, 190] width 118 height 12
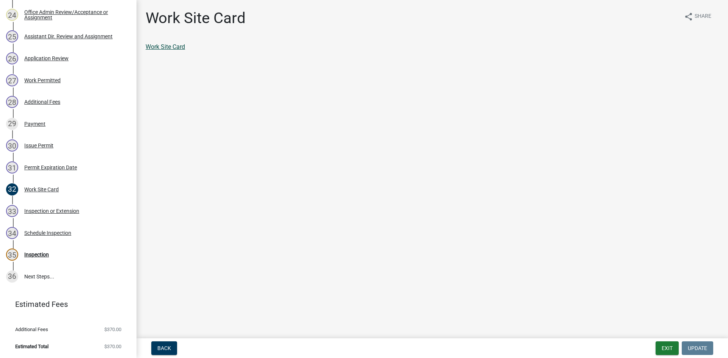
click at [166, 45] on link "Work Site Card" at bounding box center [165, 46] width 39 height 7
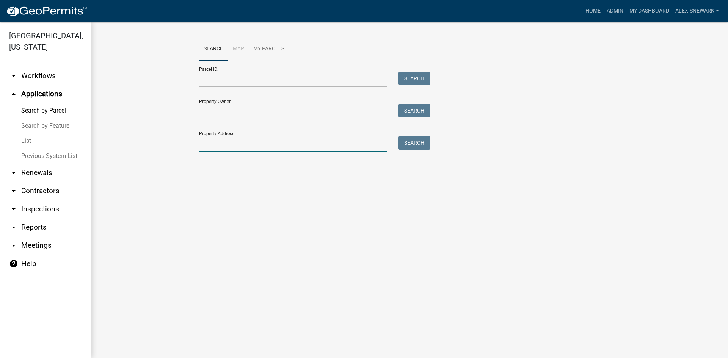
click at [249, 144] on input "Property Address:" at bounding box center [293, 144] width 188 height 16
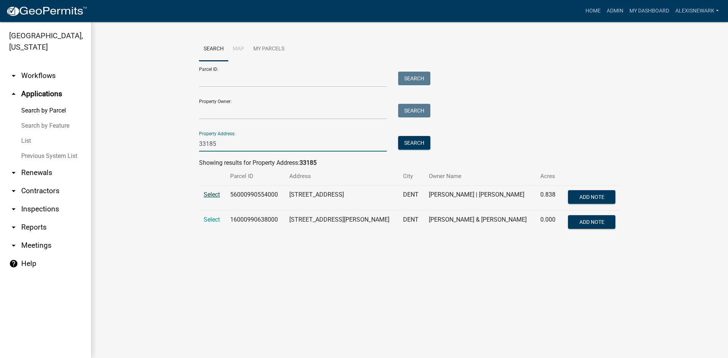
type input "33185"
click at [217, 193] on span "Select" at bounding box center [212, 194] width 16 height 7
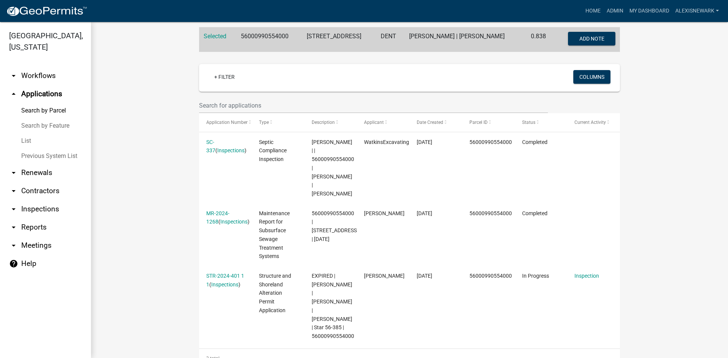
scroll to position [190, 0]
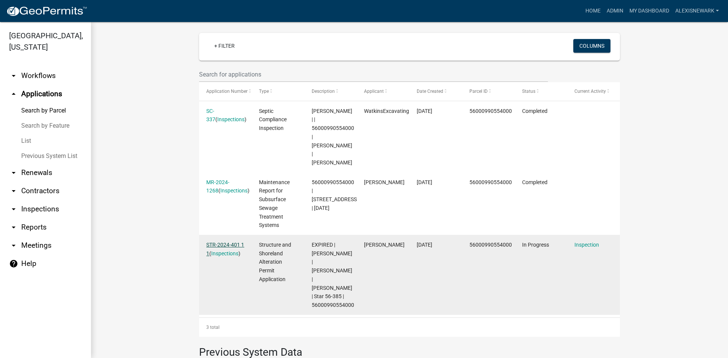
click at [237, 244] on link "STR-2024-401 1 1" at bounding box center [225, 249] width 38 height 15
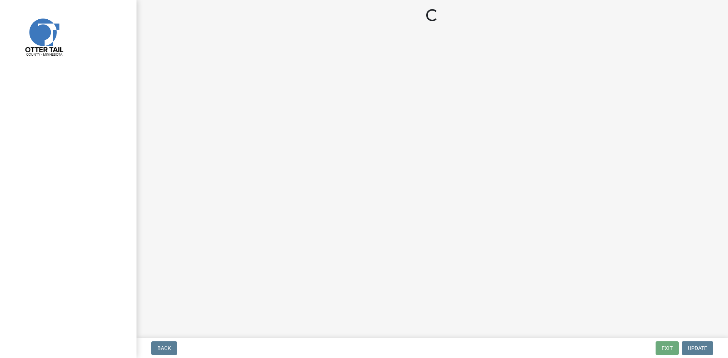
select select "710d5f49-2663-4e73-9718-d0c4e189f5ed"
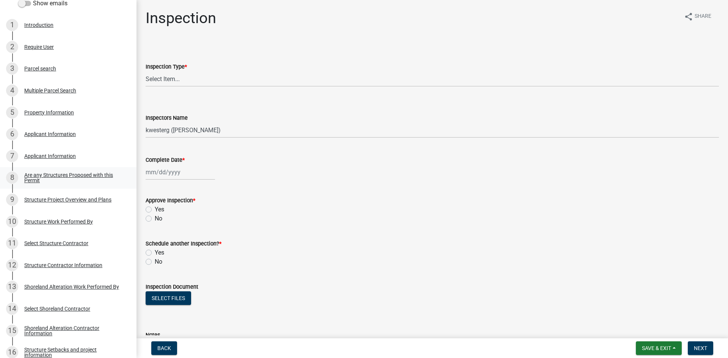
scroll to position [161, 0]
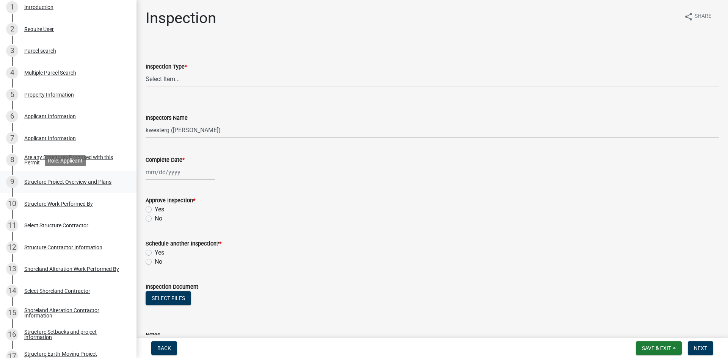
click at [93, 183] on div "Structure Project Overview and Plans" at bounding box center [67, 181] width 87 height 5
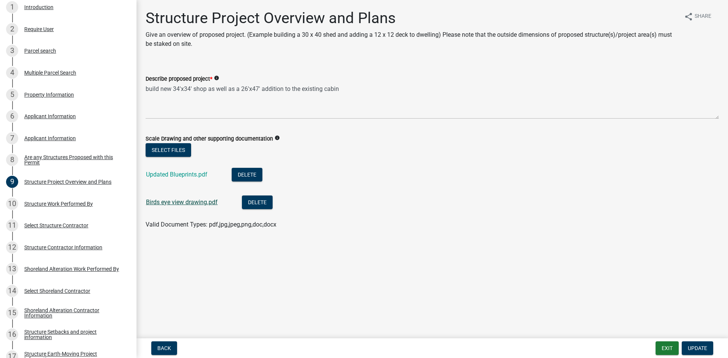
click at [169, 206] on link "Birds eye view drawing.pdf" at bounding box center [182, 202] width 72 height 7
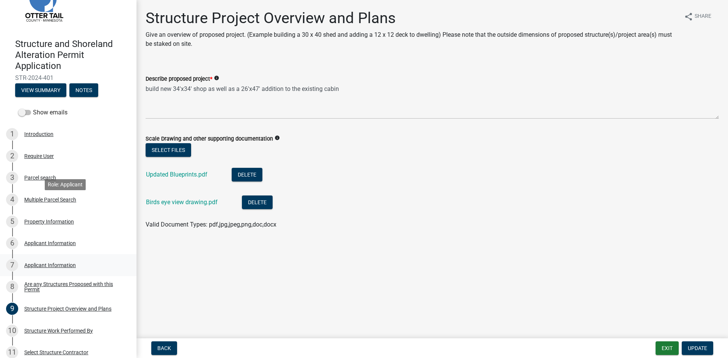
scroll to position [0, 0]
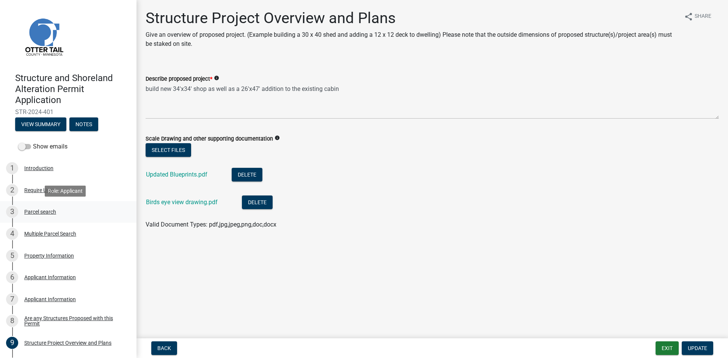
click at [89, 217] on div "3 Parcel search" at bounding box center [65, 212] width 118 height 12
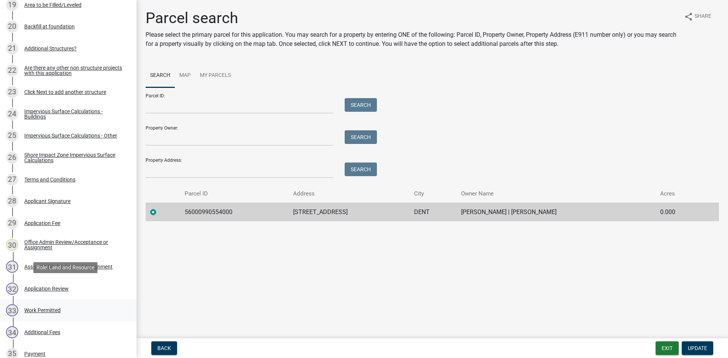
scroll to position [578, 0]
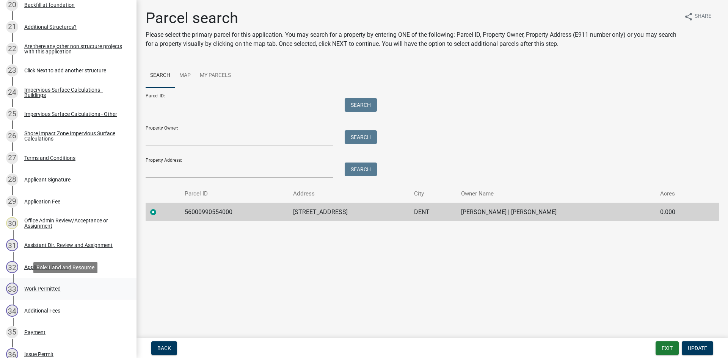
click at [87, 292] on div "33 Work Permitted" at bounding box center [65, 289] width 118 height 12
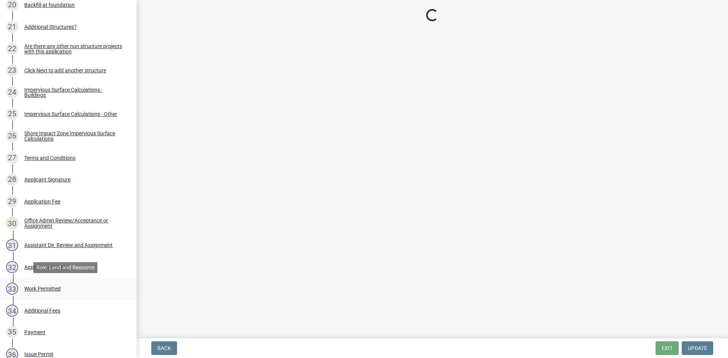
select select "55b171dc-ec57-498b-8d80-4b55e0b91b84"
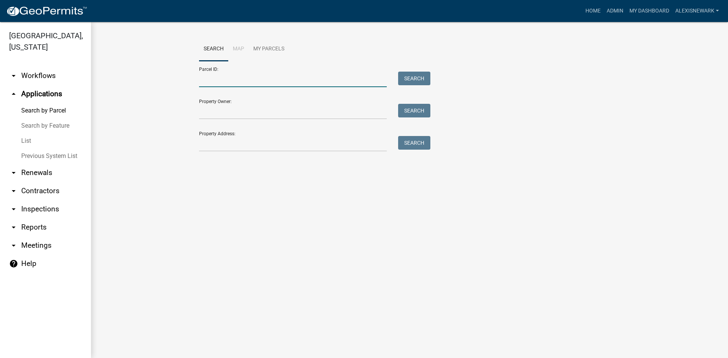
click at [251, 83] on input "Parcel ID:" at bounding box center [293, 80] width 188 height 16
click at [221, 143] on input "Property Address:" at bounding box center [293, 144] width 188 height 16
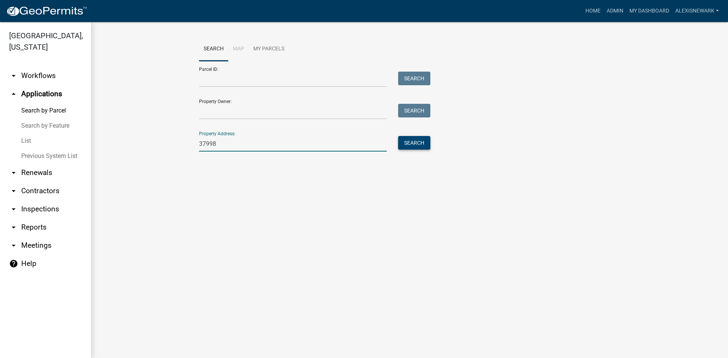
type input "37998"
click at [411, 138] on button "Search" at bounding box center [414, 143] width 32 height 14
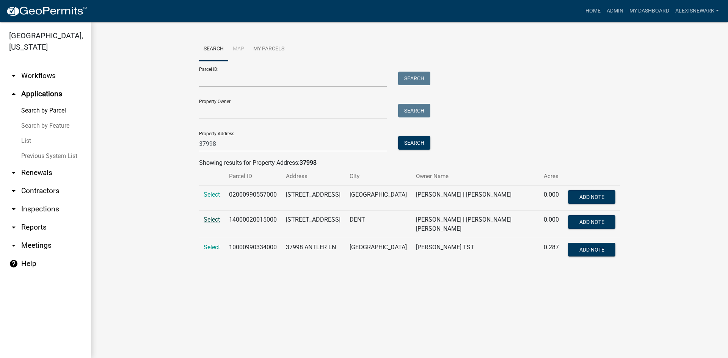
click at [206, 219] on span "Select" at bounding box center [212, 219] width 16 height 7
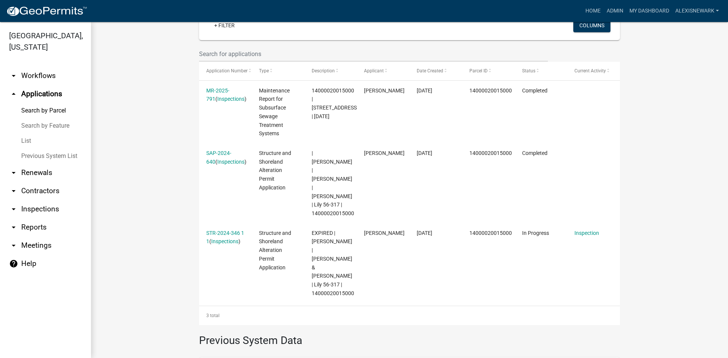
scroll to position [220, 0]
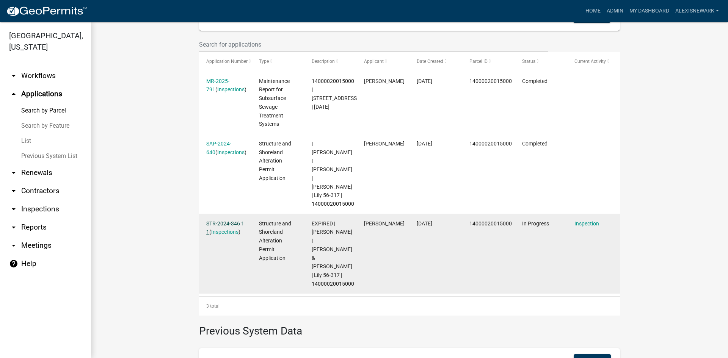
click at [229, 221] on link "STR-2024-346 1 1" at bounding box center [225, 228] width 38 height 15
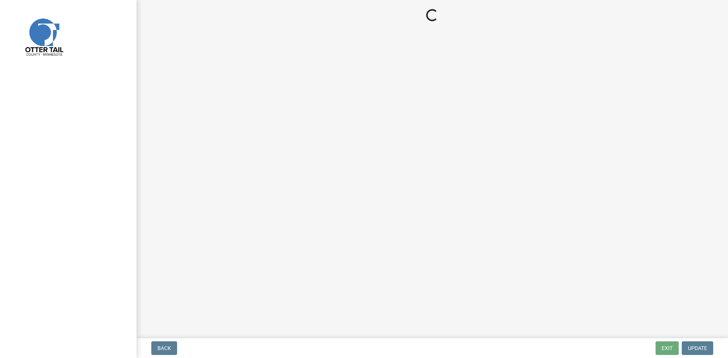
select select "710d5f49-2663-4e73-9718-d0c4e189f5ed"
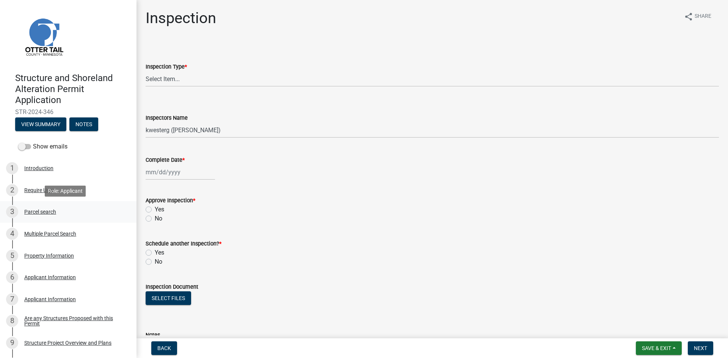
click at [74, 217] on div "3 Parcel search" at bounding box center [65, 212] width 118 height 12
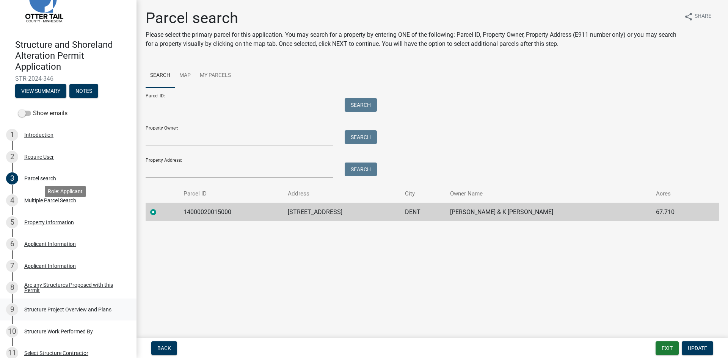
scroll to position [104, 0]
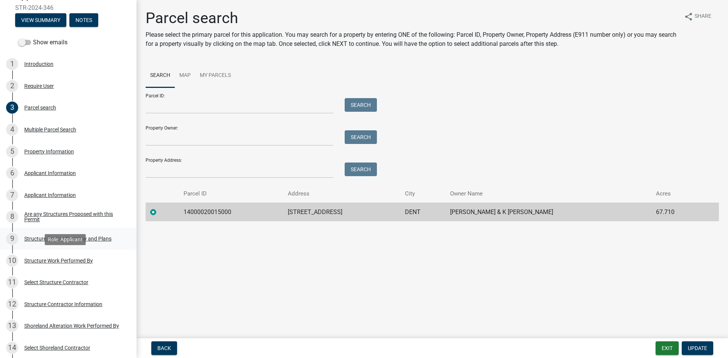
click at [89, 243] on div "9 Structure Project Overview and Plans" at bounding box center [65, 239] width 118 height 12
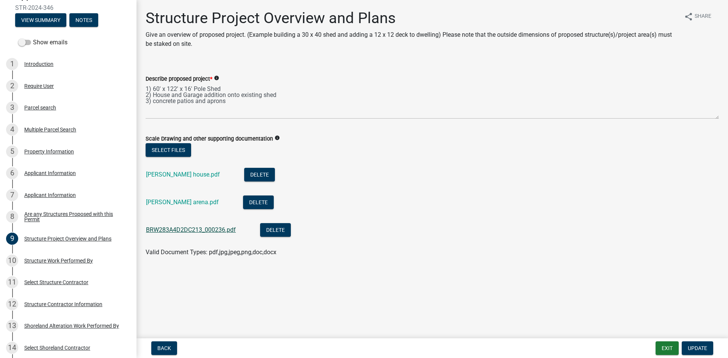
click at [210, 231] on link "BRW283A4D2DC213_000236.pdf" at bounding box center [191, 229] width 90 height 7
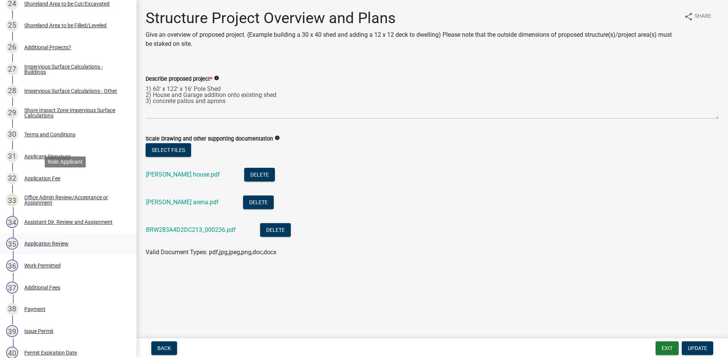
scroll to position [673, 0]
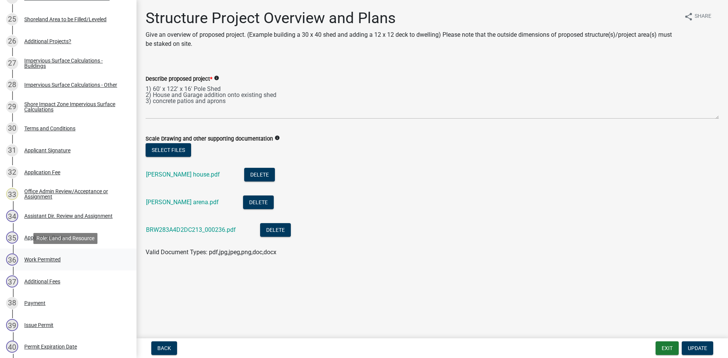
click at [81, 257] on div "36 Work Permitted" at bounding box center [65, 260] width 118 height 12
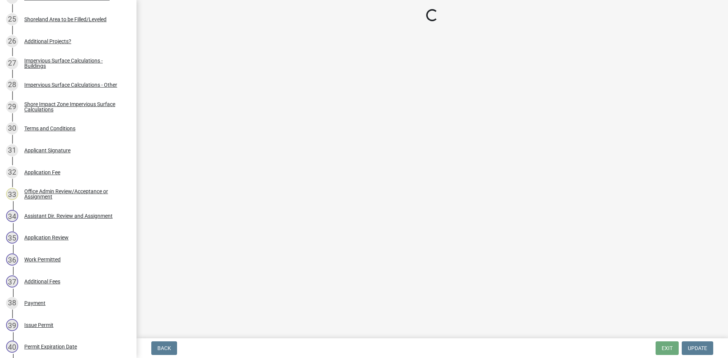
select select "55b171dc-ec57-498b-8d80-4b55e0b91b84"
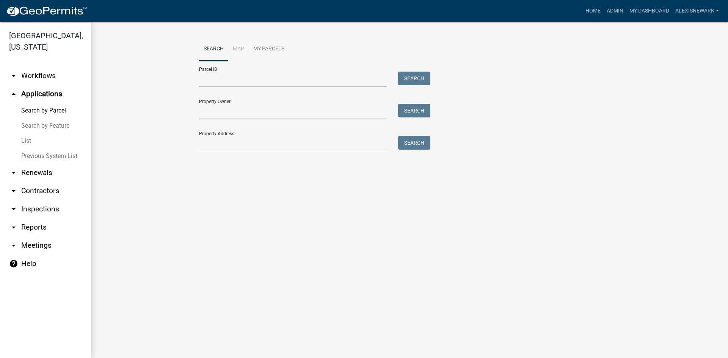
click at [61, 209] on link "arrow_drop_down Inspections" at bounding box center [45, 209] width 91 height 18
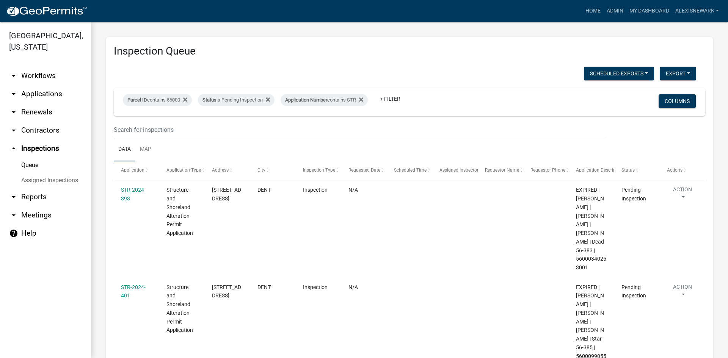
click at [52, 74] on link "arrow_drop_down Workflows" at bounding box center [45, 76] width 91 height 18
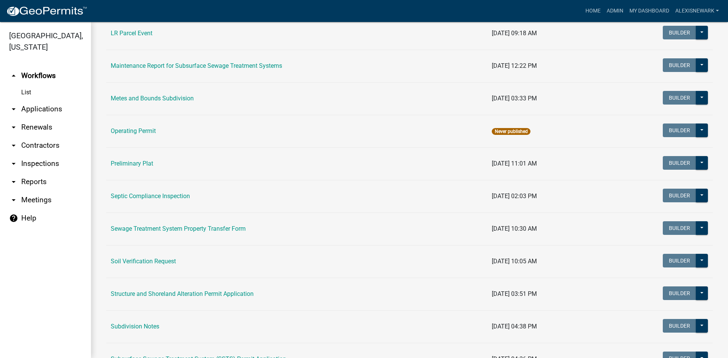
scroll to position [284, 0]
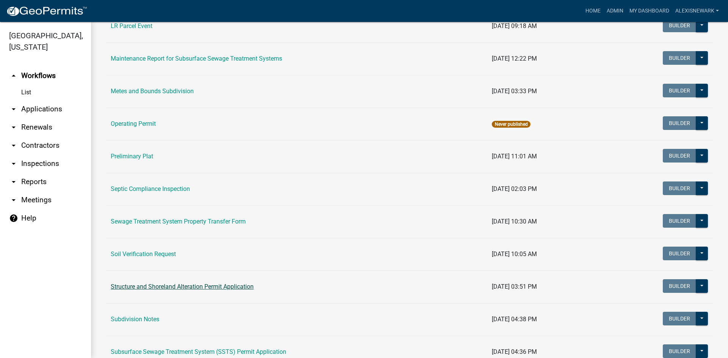
click at [221, 287] on link "Structure and Shoreland Alteration Permit Application" at bounding box center [182, 286] width 143 height 7
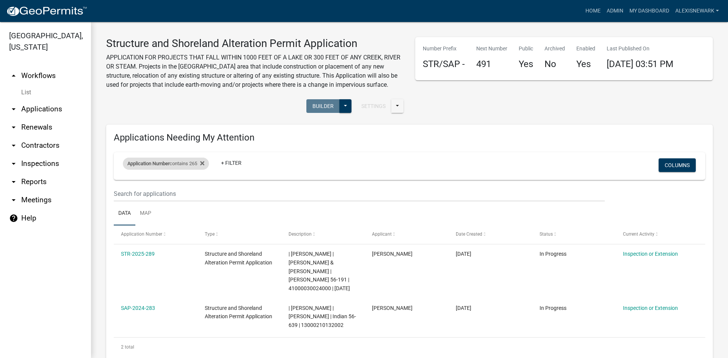
click at [190, 163] on div "Application Number contains 265" at bounding box center [166, 164] width 86 height 12
click at [173, 185] on input "265" at bounding box center [169, 192] width 69 height 16
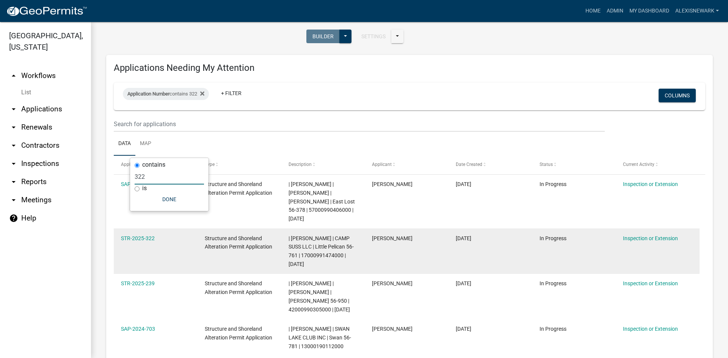
scroll to position [104, 0]
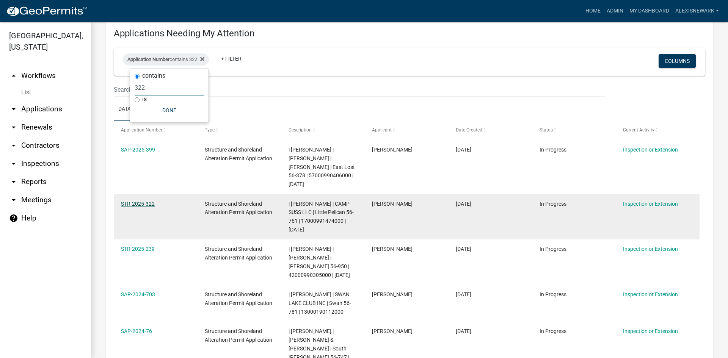
type input "322"
click at [150, 204] on link "STR-2025-322" at bounding box center [138, 204] width 34 height 6
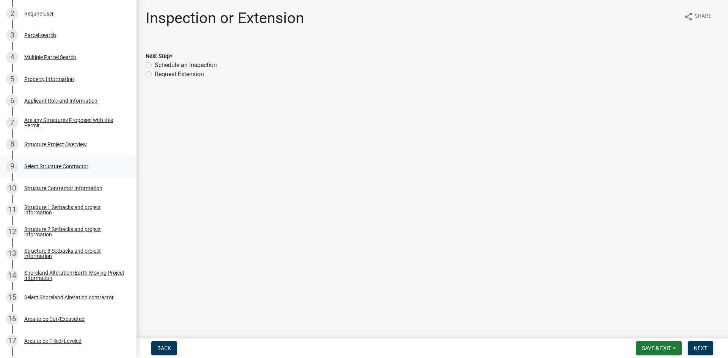
scroll to position [180, 0]
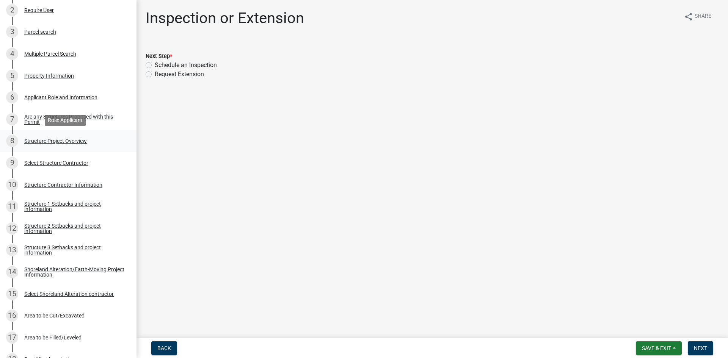
click at [88, 147] on div "8 Structure Project Overview" at bounding box center [65, 141] width 118 height 12
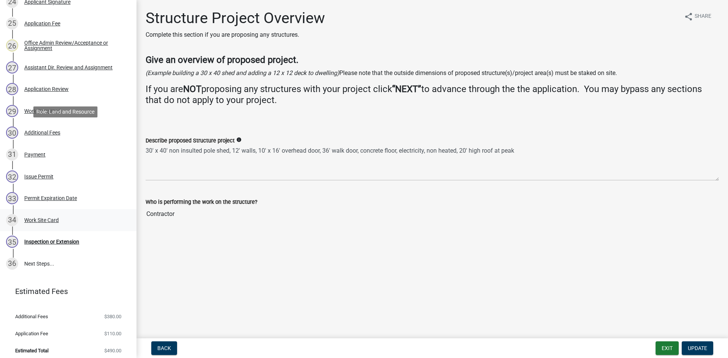
scroll to position [673, 0]
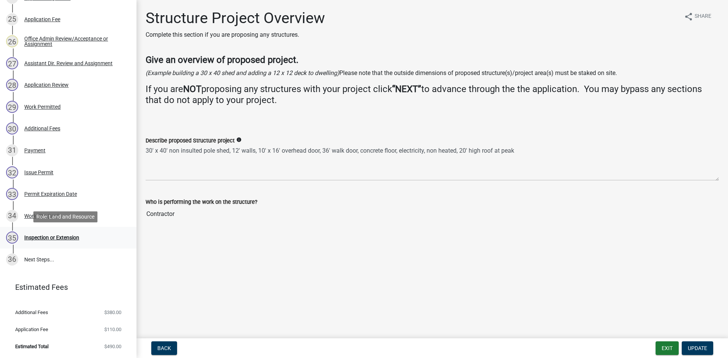
click at [99, 241] on div "35 Inspection or Extension" at bounding box center [65, 238] width 118 height 12
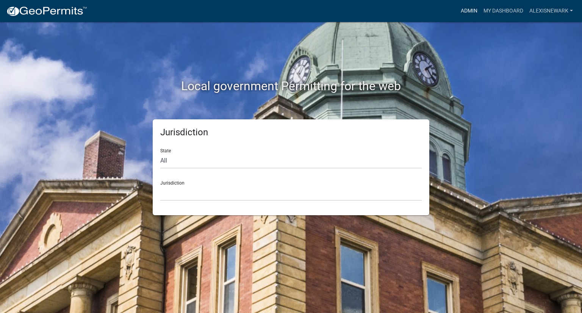
click at [465, 11] on link "Admin" at bounding box center [469, 11] width 23 height 14
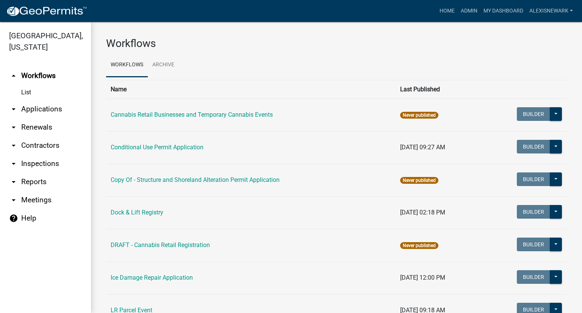
click at [55, 166] on link "arrow_drop_down Inspections" at bounding box center [45, 164] width 91 height 18
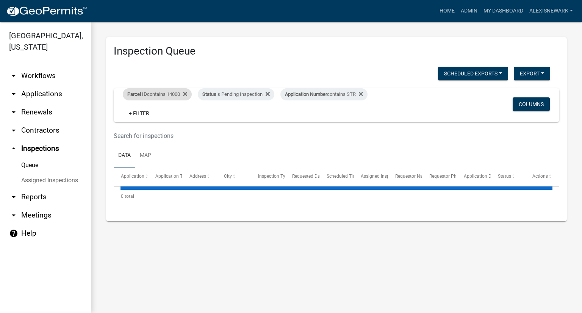
click at [161, 93] on div "Parcel ID contains 14000" at bounding box center [157, 94] width 69 height 12
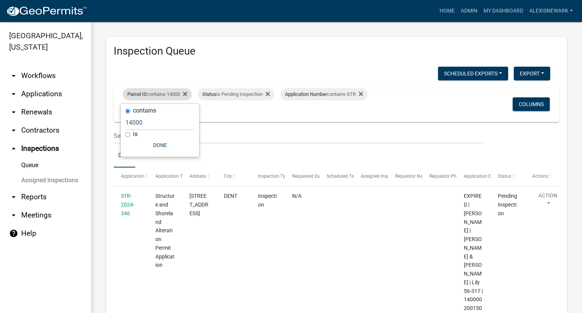
click at [176, 92] on div "Parcel ID contains 14000" at bounding box center [157, 94] width 69 height 12
click at [170, 92] on div "Parcel ID contains 14000" at bounding box center [157, 94] width 69 height 12
click at [132, 120] on input "14000" at bounding box center [160, 123] width 69 height 16
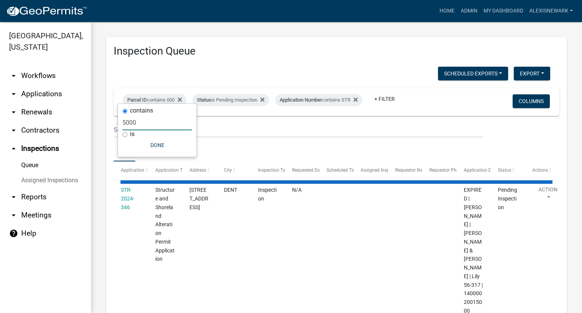
type input "56000"
select select "3: 100"
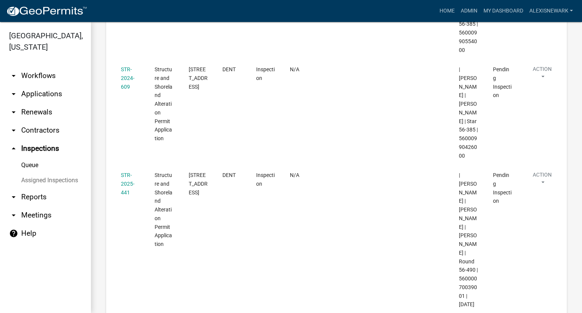
scroll to position [417, 0]
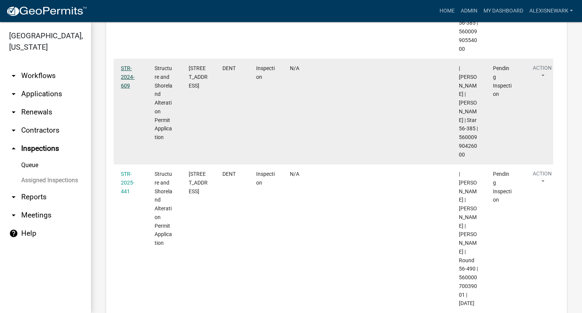
type input "56000"
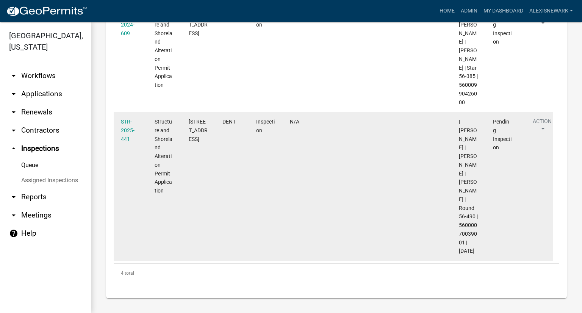
scroll to position [521, 0]
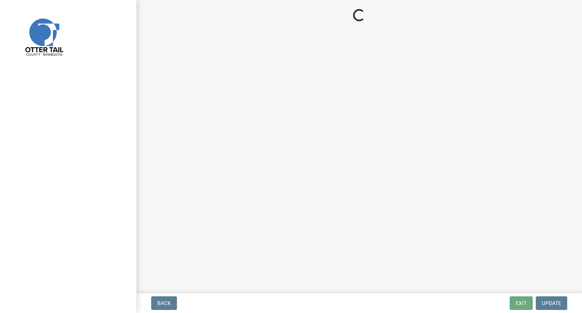
select select "710d5f49-2663-4e73-9718-d0c4e189f5ed"
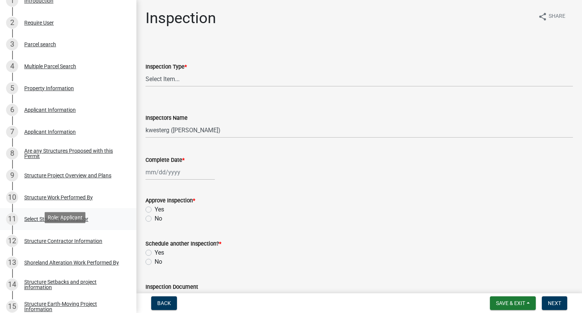
scroll to position [171, 0]
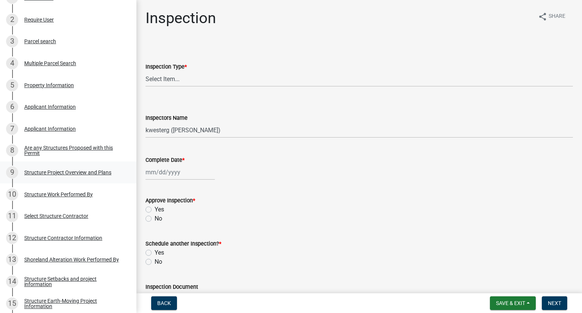
click at [85, 166] on div "9 Structure Project Overview and Plans" at bounding box center [65, 172] width 118 height 12
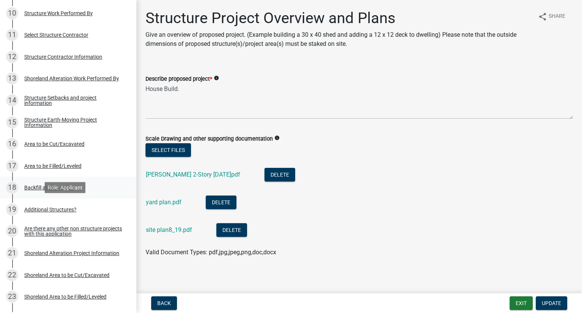
scroll to position [379, 0]
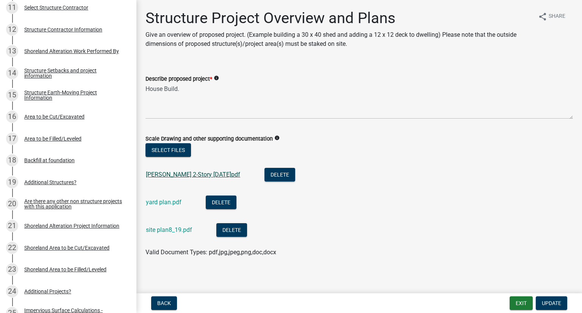
click at [165, 176] on link "Eckert Cabin 2-Story 2024.06.03.pdf" at bounding box center [193, 174] width 94 height 7
click at [168, 203] on link "yard plan.pdf" at bounding box center [164, 202] width 36 height 7
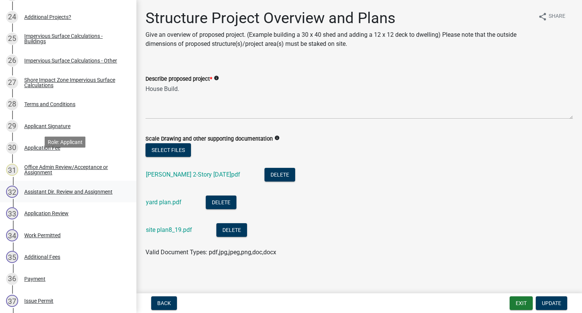
scroll to position [654, 0]
click at [59, 234] on div "Work Permitted" at bounding box center [42, 235] width 36 height 5
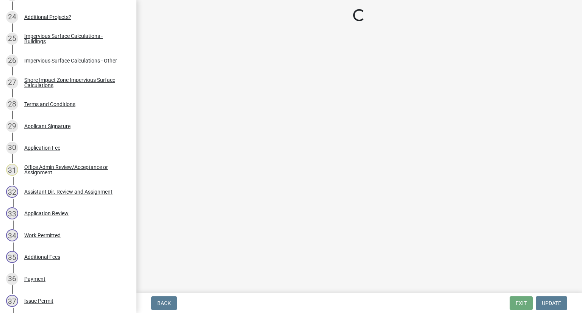
select select "190fd4c8-42ef-492b-a4a0-a0213555944c"
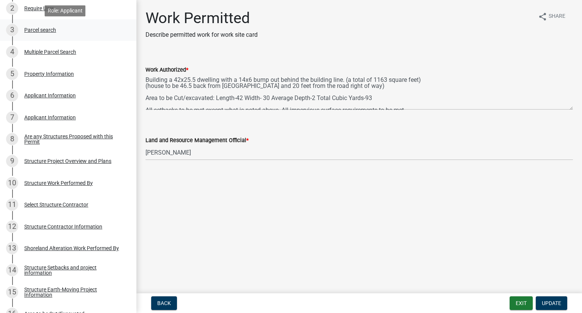
scroll to position [180, 0]
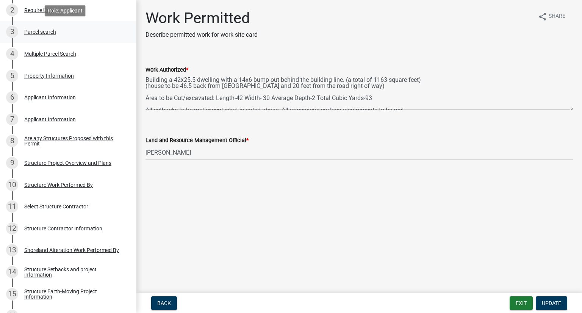
click at [42, 31] on div "Parcel search" at bounding box center [40, 31] width 32 height 5
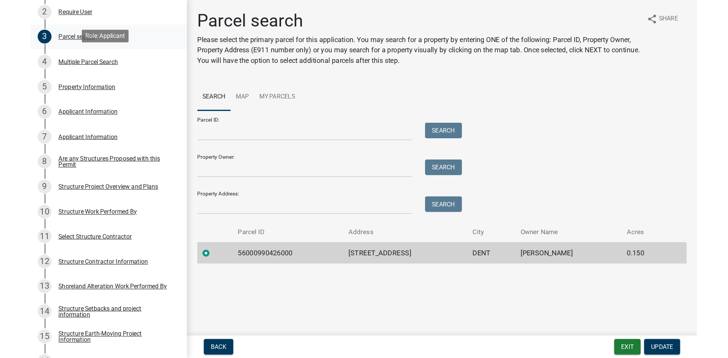
scroll to position [0, 0]
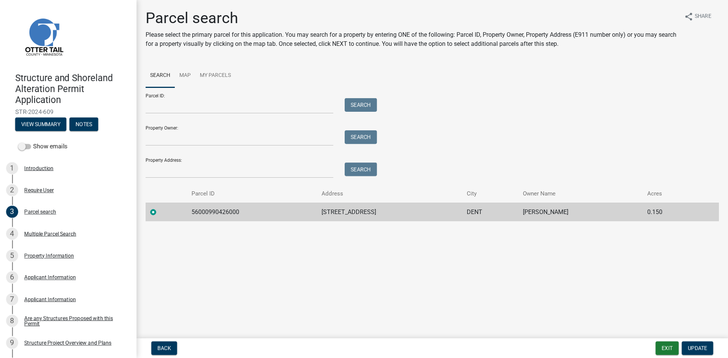
click at [231, 213] on td "56000990426000" at bounding box center [252, 212] width 130 height 19
copy td "56000990426000"
click at [372, 61] on div "Parcel search Please select the primary parcel for this application. You may se…" at bounding box center [432, 118] width 585 height 219
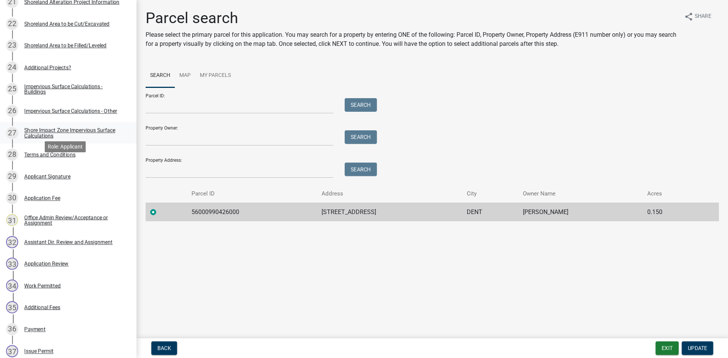
scroll to position [635, 0]
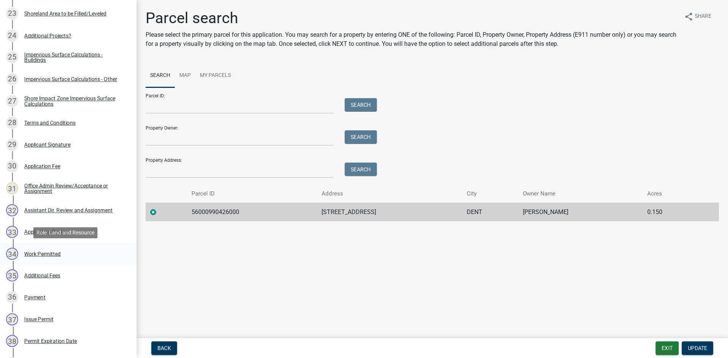
click at [75, 248] on div "34 Work Permitted" at bounding box center [65, 254] width 118 height 12
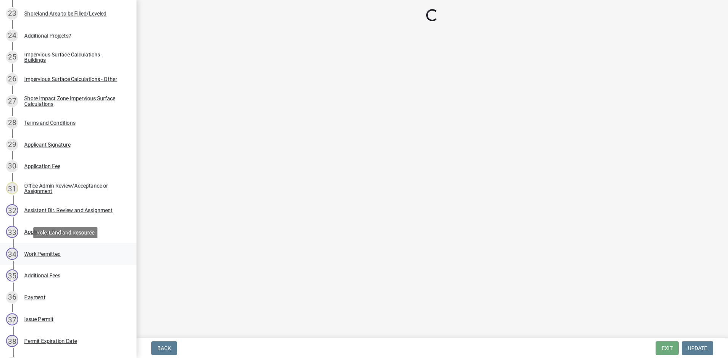
select select "190fd4c8-42ef-492b-a4a0-a0213555944c"
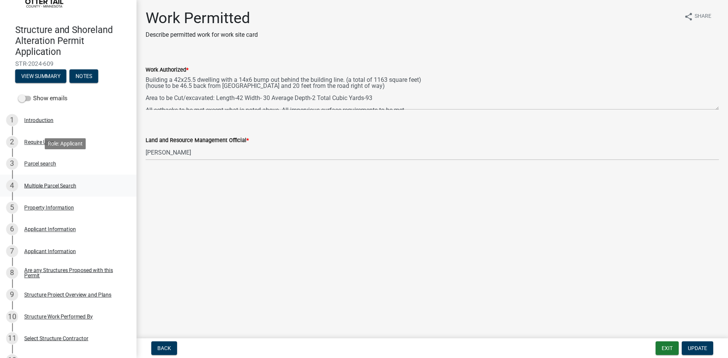
scroll to position [47, 0]
click at [61, 169] on div "3 Parcel search" at bounding box center [65, 164] width 118 height 12
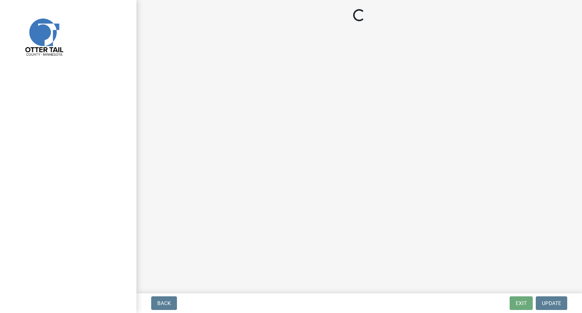
select select "710d5f49-2663-4e73-9718-d0c4e189f5ed"
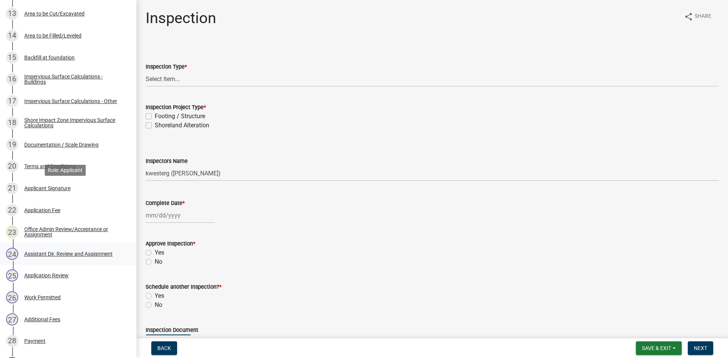
scroll to position [417, 0]
click at [74, 293] on div "26 Work Permitted" at bounding box center [65, 297] width 118 height 12
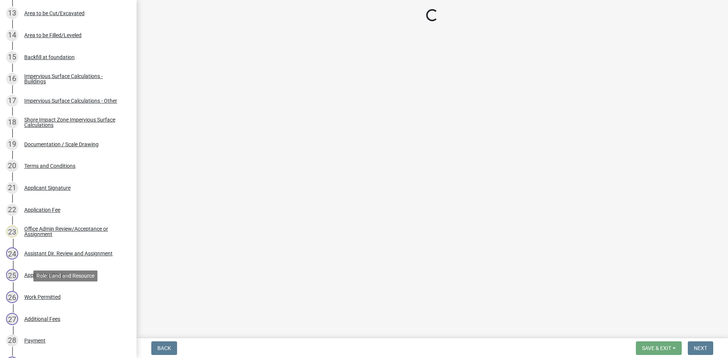
select select "190fd4c8-42ef-492b-a4a0-a0213555944c"
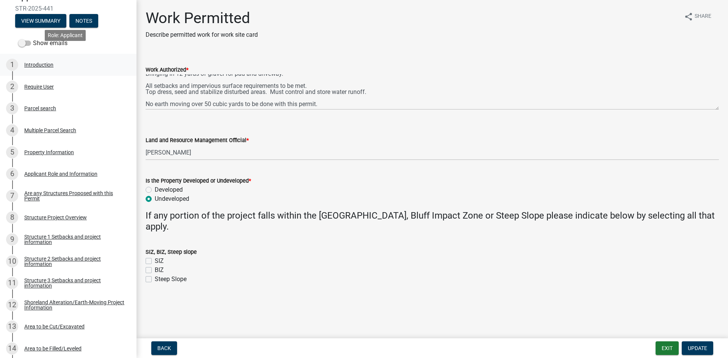
scroll to position [114, 0]
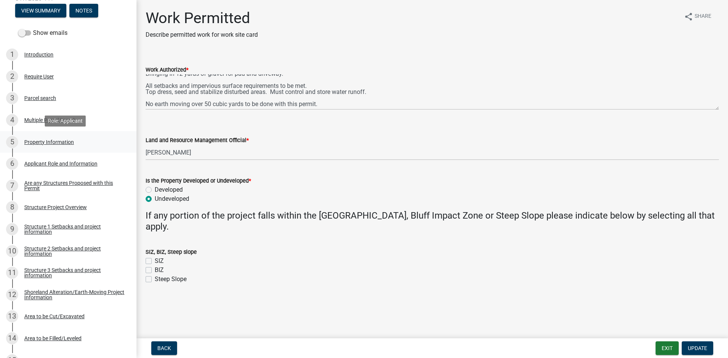
click at [75, 138] on div "5 Property Information" at bounding box center [65, 142] width 118 height 12
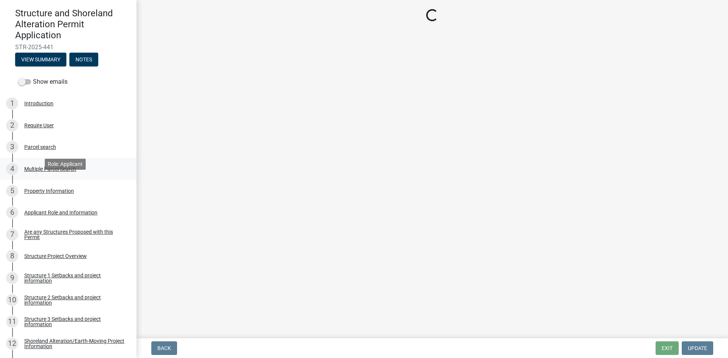
scroll to position [47, 0]
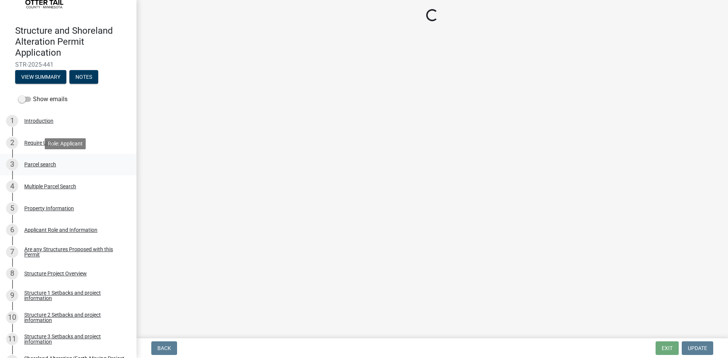
click at [86, 160] on div "3 Parcel search" at bounding box center [65, 164] width 118 height 12
select select "3322b534-6134-47f8-8241-14546c829f8a"
select select "536c2d30-81d9-41b4-a753-c6560d717c74"
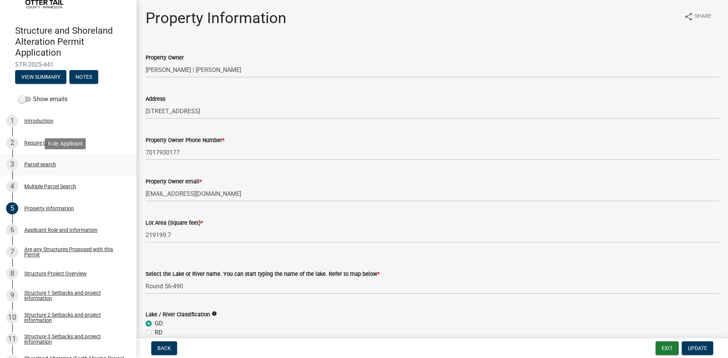
click at [84, 162] on div "3 Parcel search" at bounding box center [65, 164] width 118 height 12
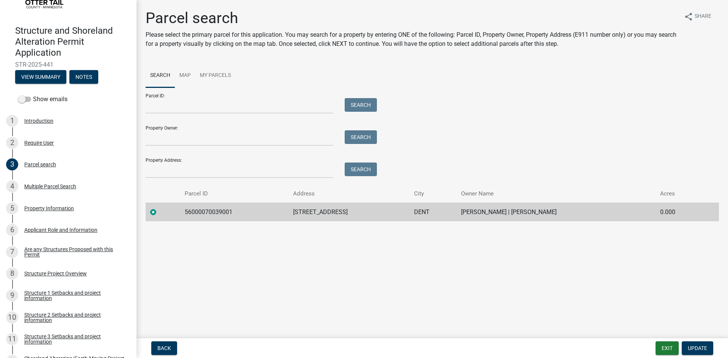
click at [220, 211] on td "56000070039001" at bounding box center [234, 212] width 108 height 19
click at [219, 211] on td "56000070039001" at bounding box center [234, 212] width 108 height 19
copy td "56000070039001"
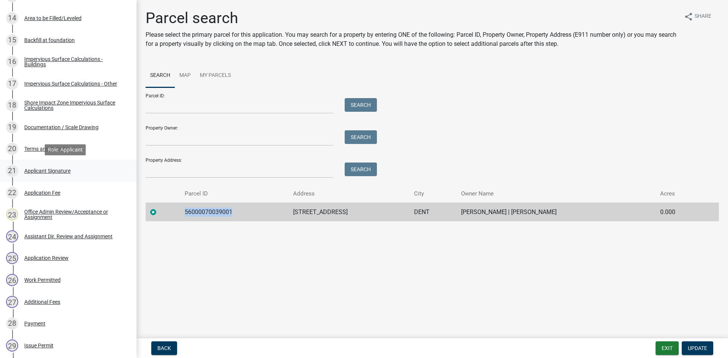
scroll to position [436, 0]
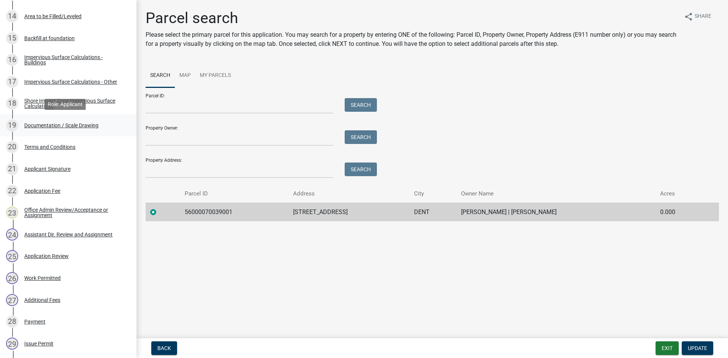
click at [79, 130] on div "19 Documentation / Scale Drawing" at bounding box center [65, 125] width 118 height 12
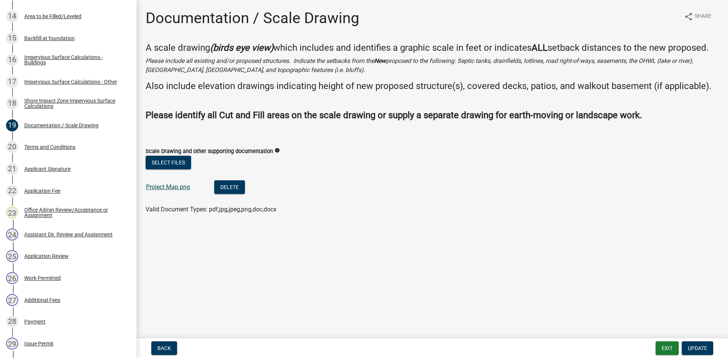
click at [178, 190] on link "Project Map.png" at bounding box center [168, 187] width 44 height 7
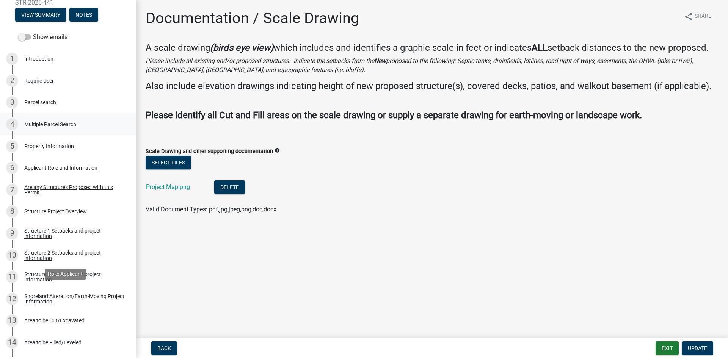
scroll to position [104, 0]
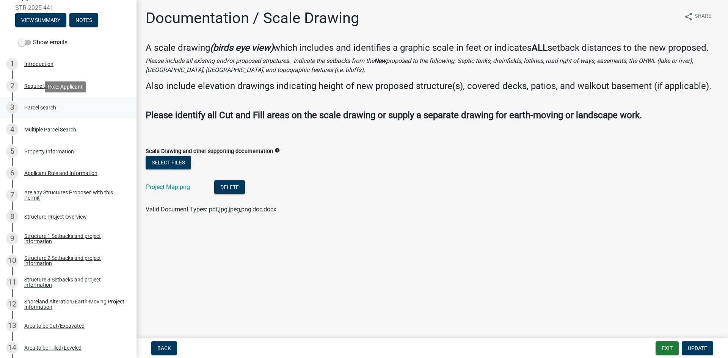
click at [58, 105] on div "3 Parcel search" at bounding box center [65, 108] width 118 height 12
